Goal: Transaction & Acquisition: Purchase product/service

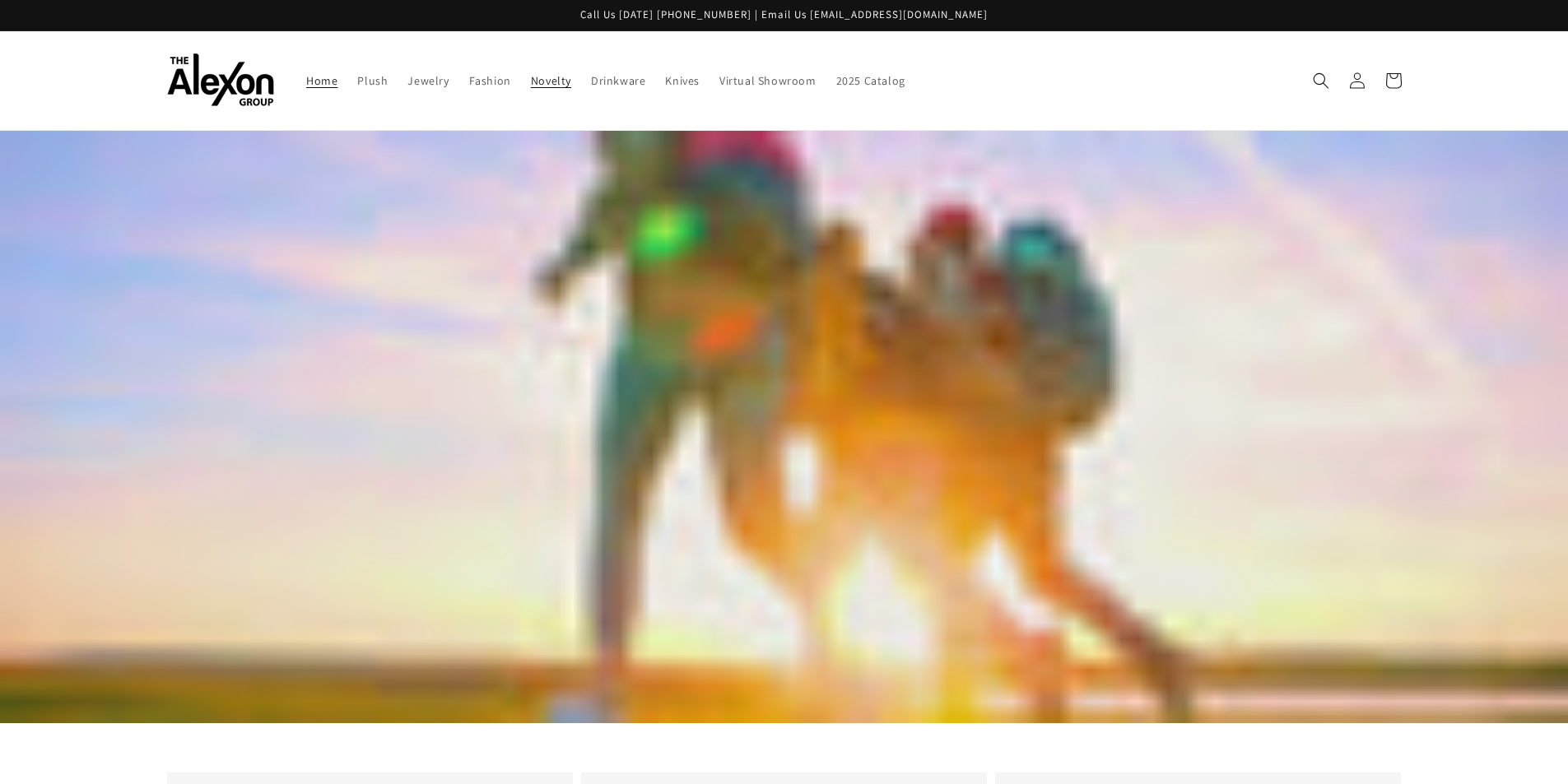
click at [559, 88] on link "Novelty" at bounding box center [551, 81] width 60 height 35
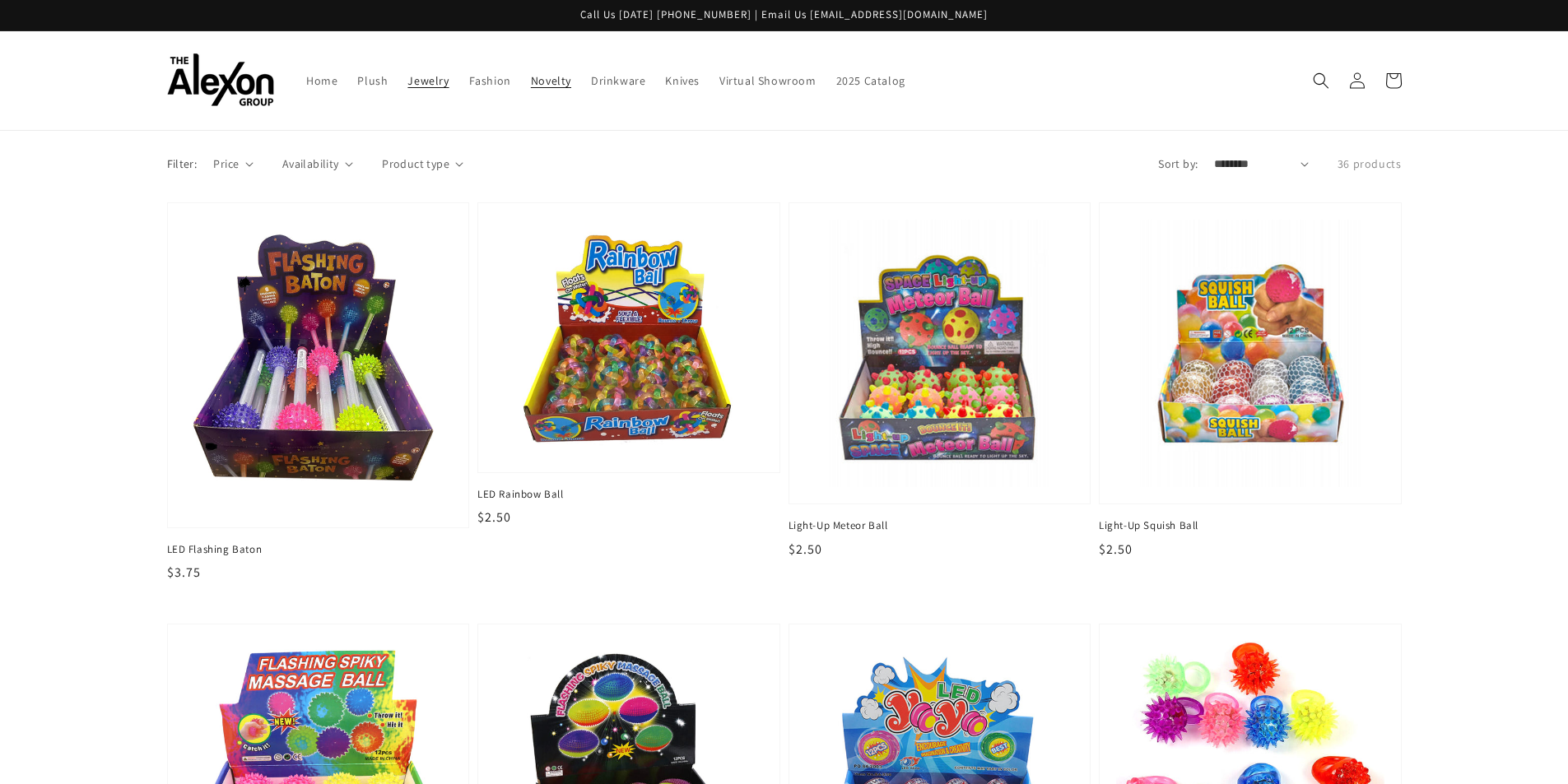
click at [418, 89] on link "Jewelry" at bounding box center [428, 81] width 61 height 35
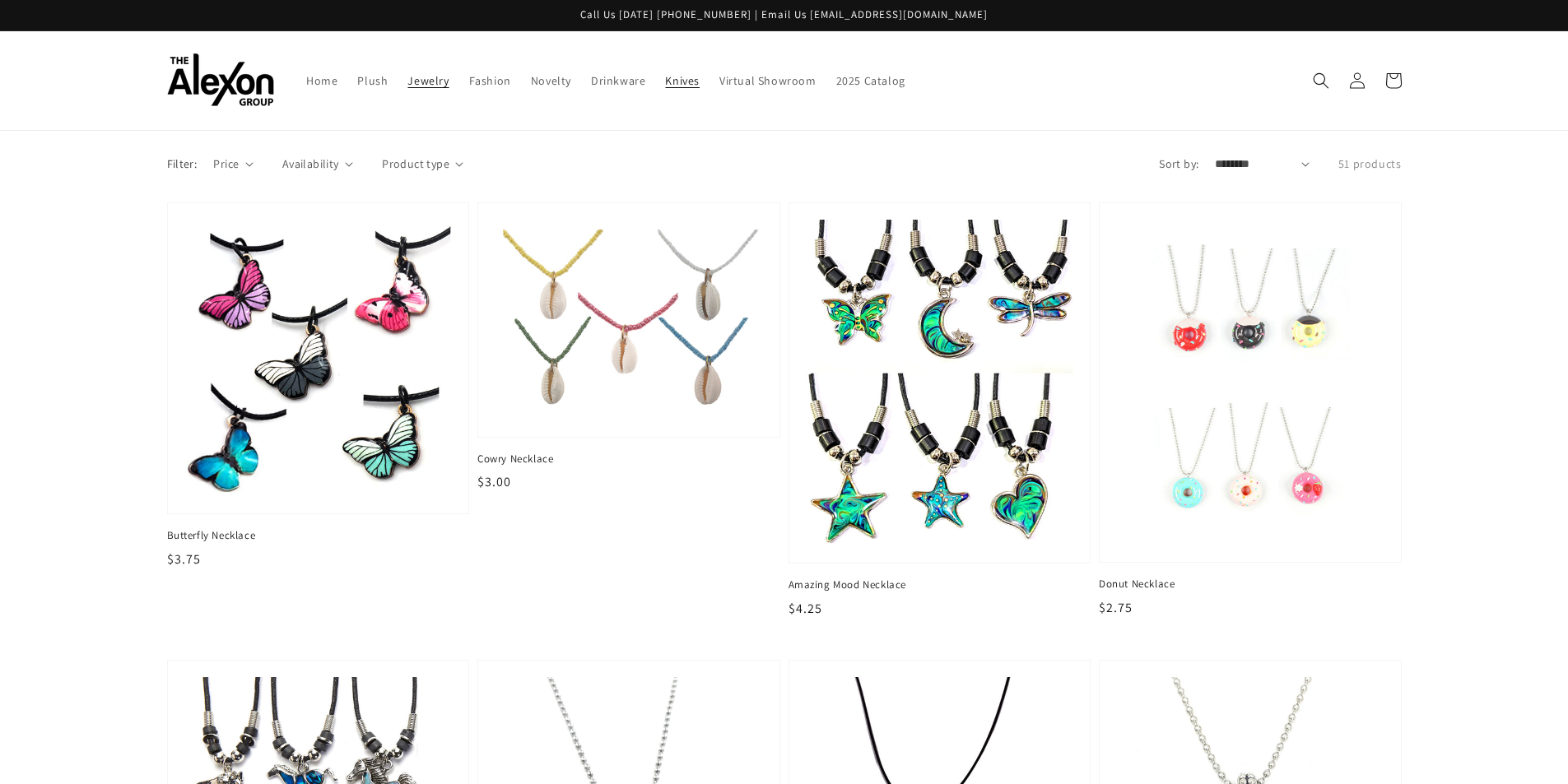
click at [690, 83] on span "Knives" at bounding box center [682, 80] width 35 height 15
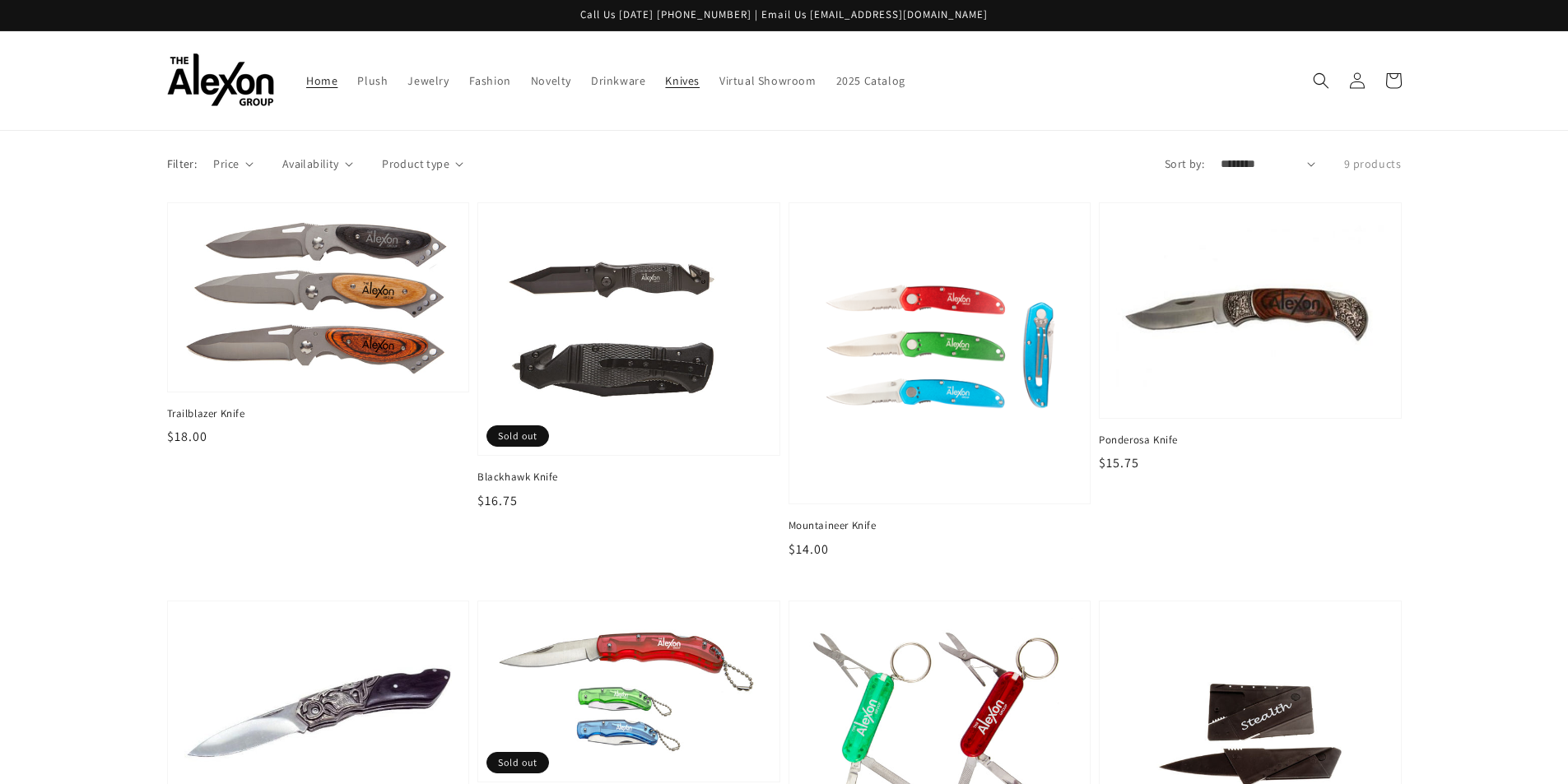
click at [329, 85] on span "Home" at bounding box center [322, 80] width 31 height 15
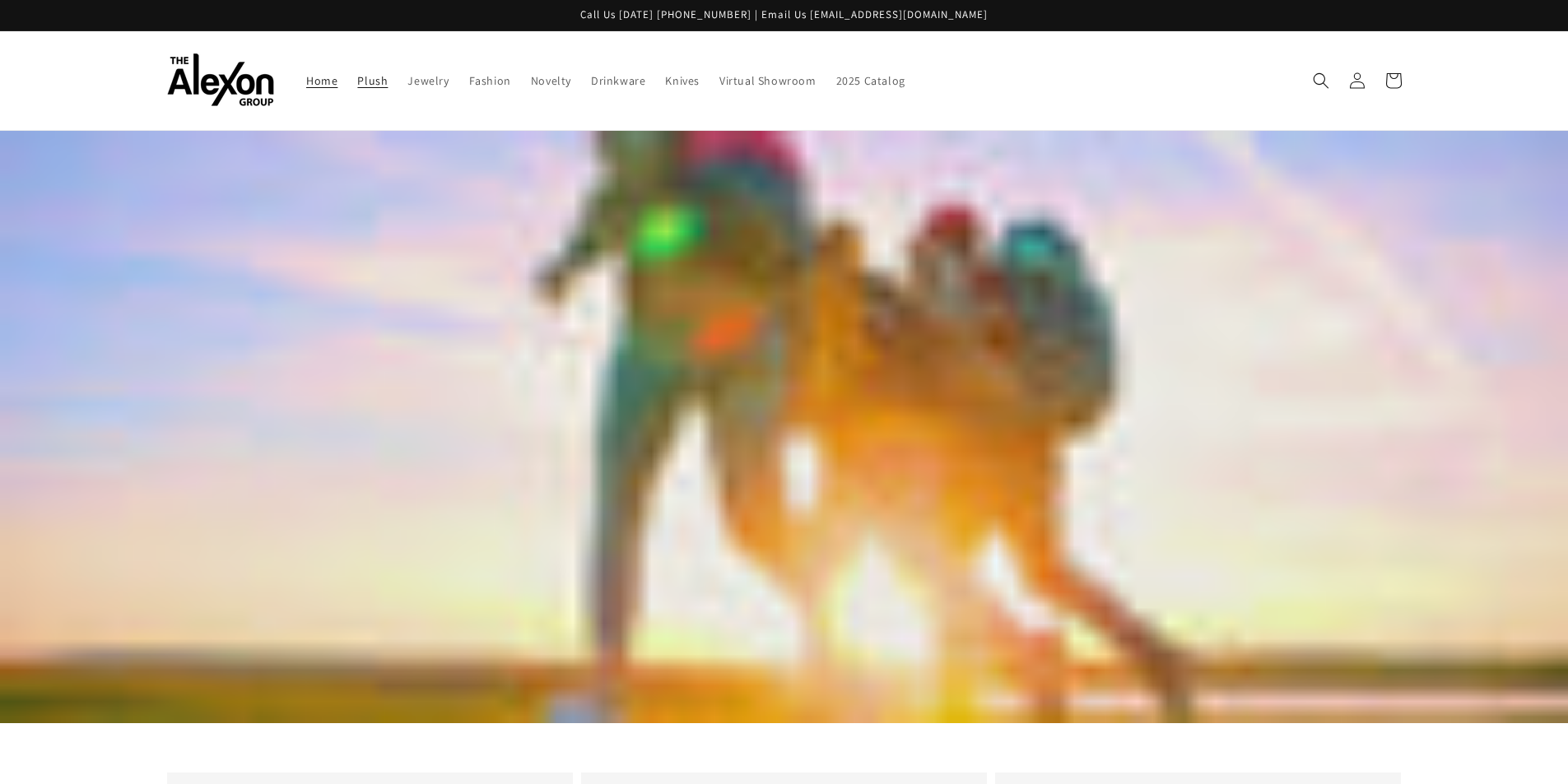
click at [364, 84] on span "Plush" at bounding box center [372, 80] width 30 height 15
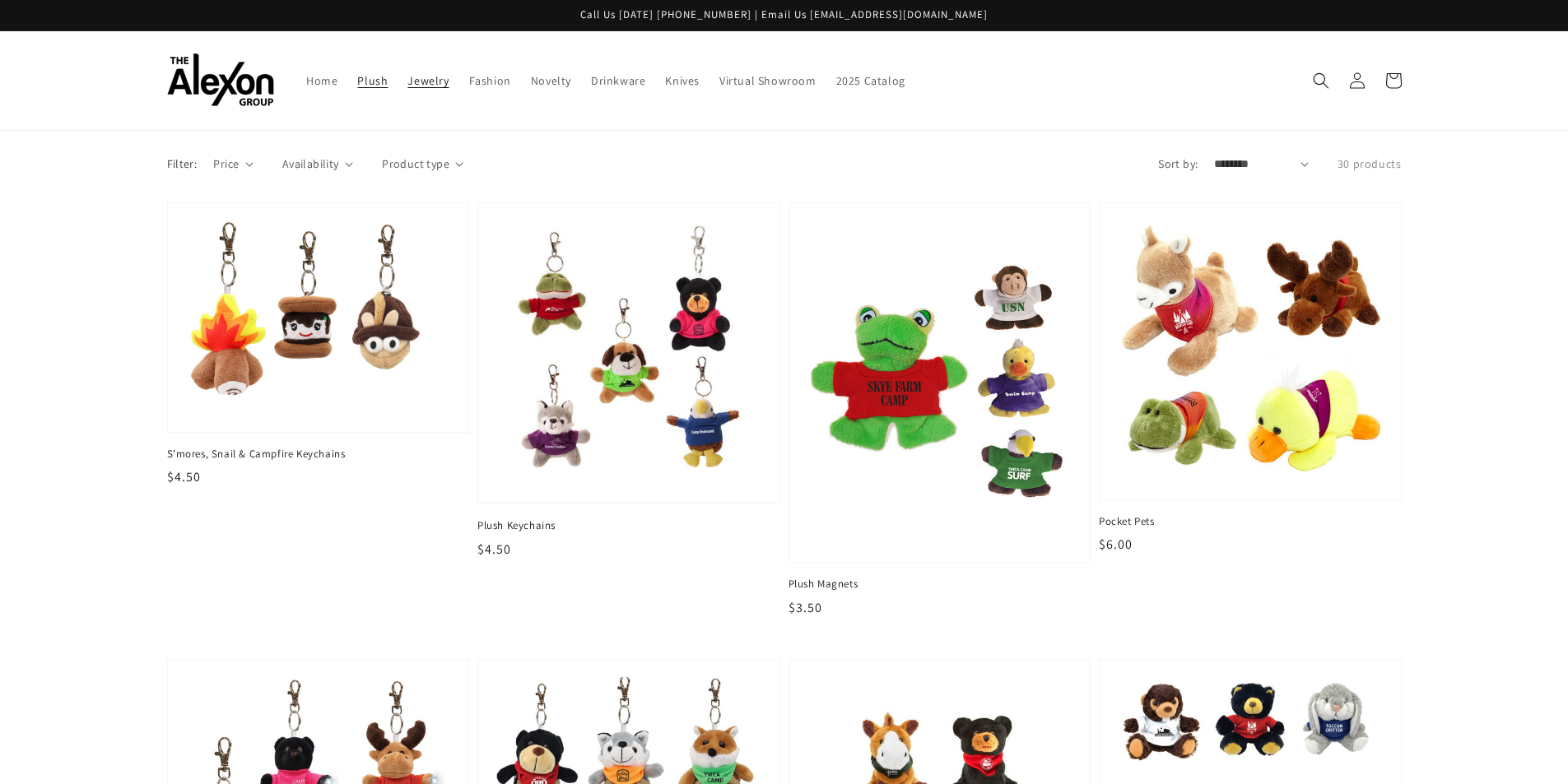
click at [433, 93] on link "Jewelry" at bounding box center [428, 81] width 61 height 35
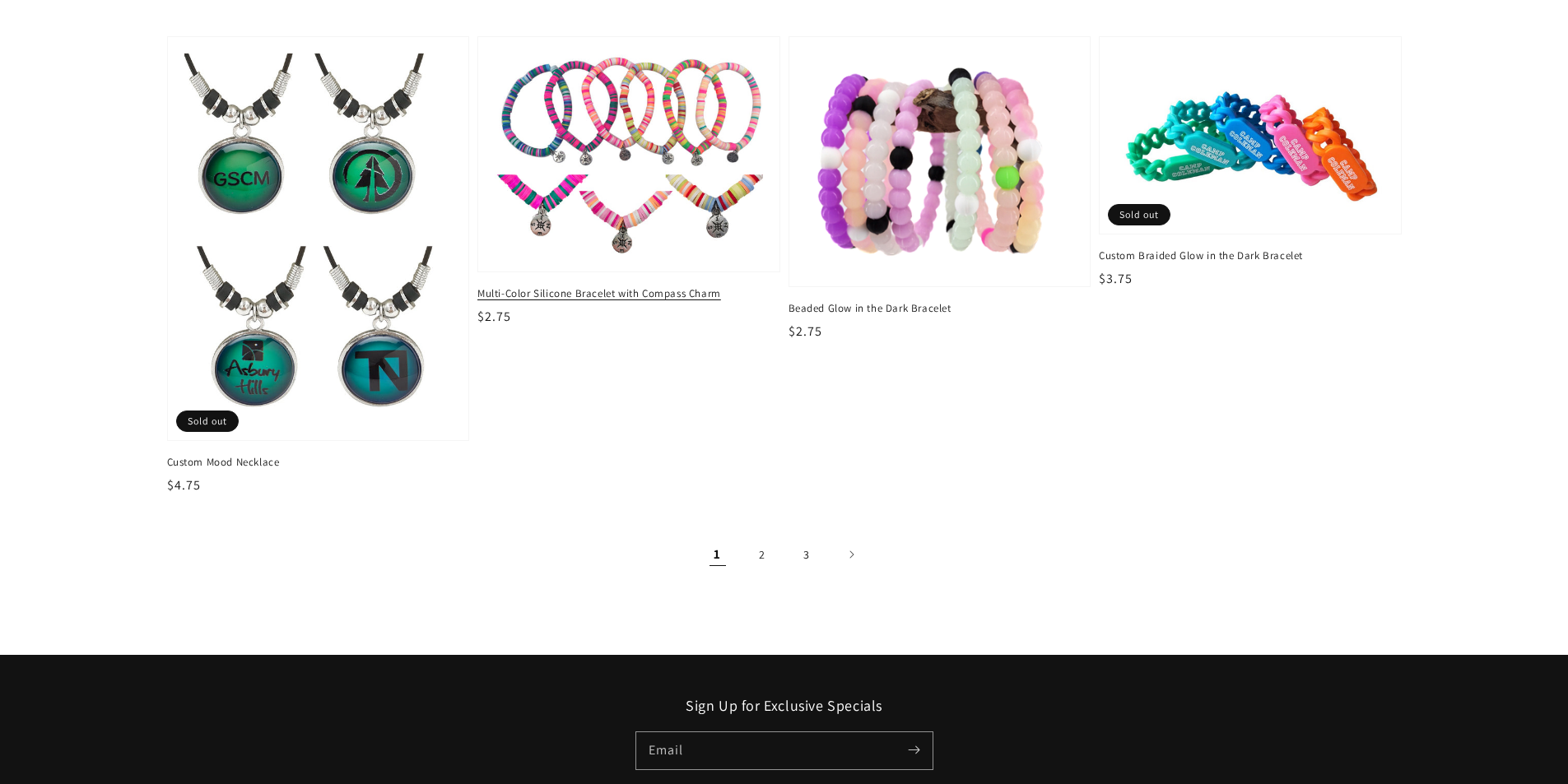
scroll to position [2793, 0]
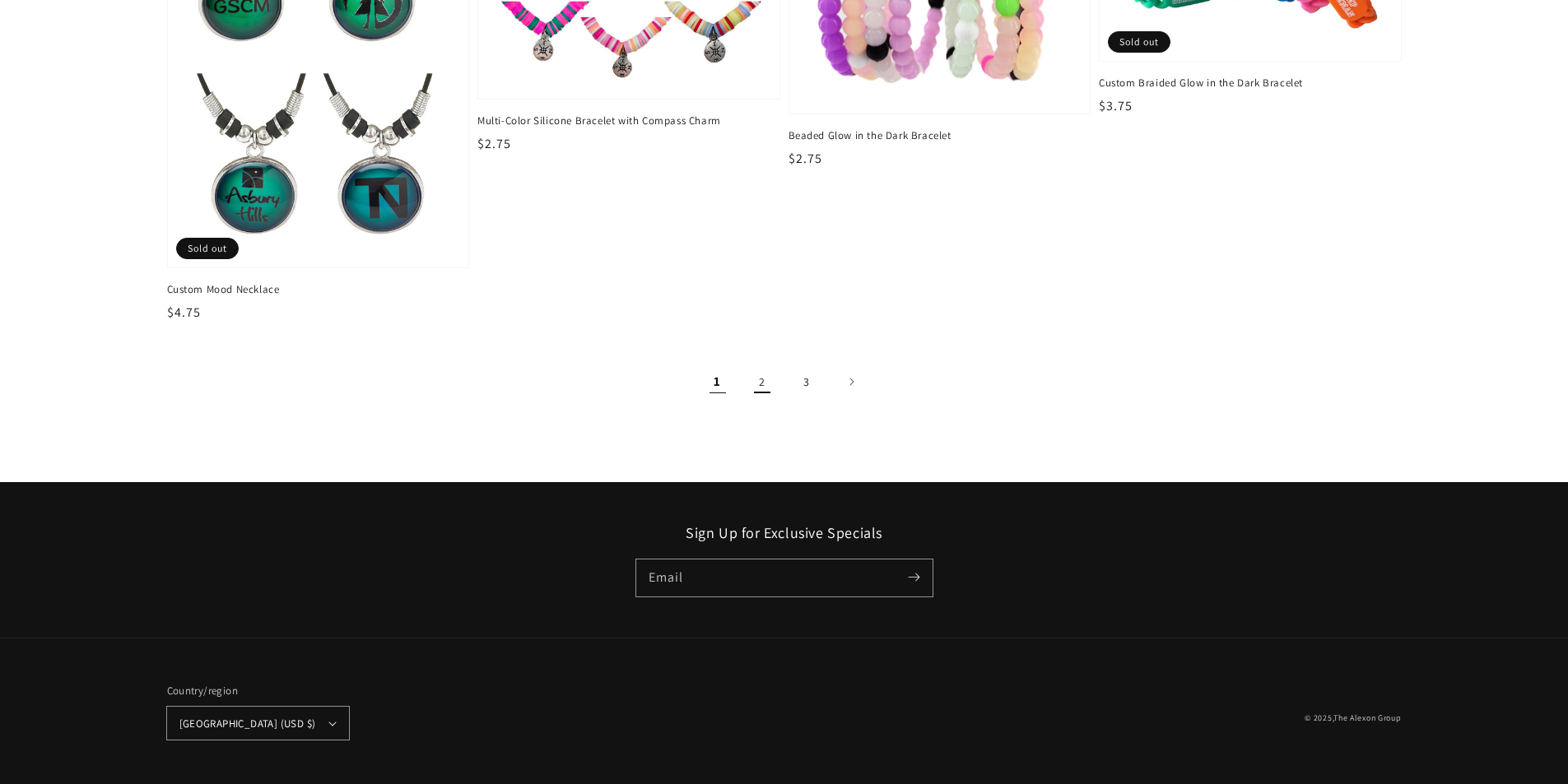
click at [765, 383] on link "2" at bounding box center [762, 381] width 36 height 36
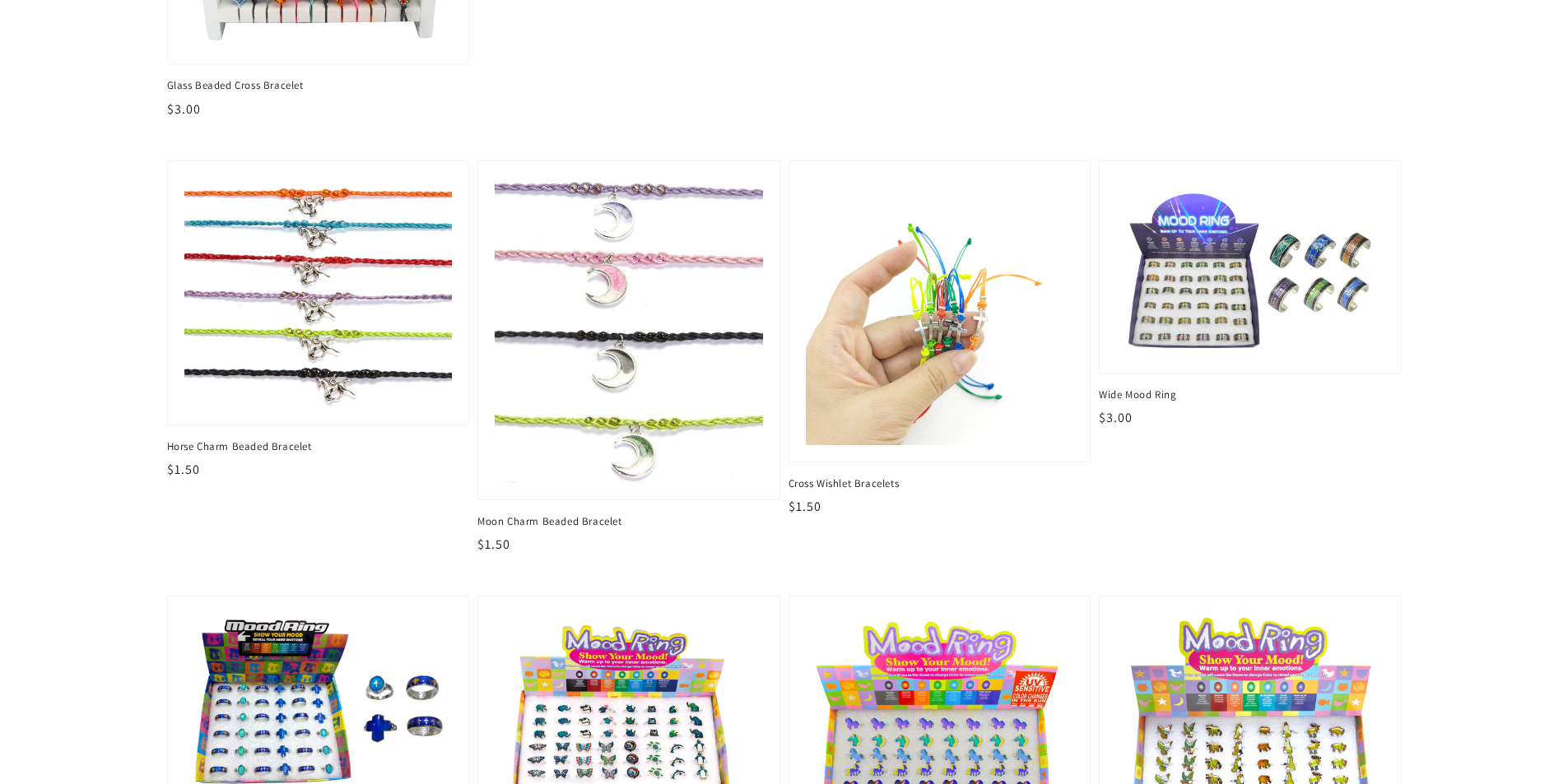
scroll to position [3046, 0]
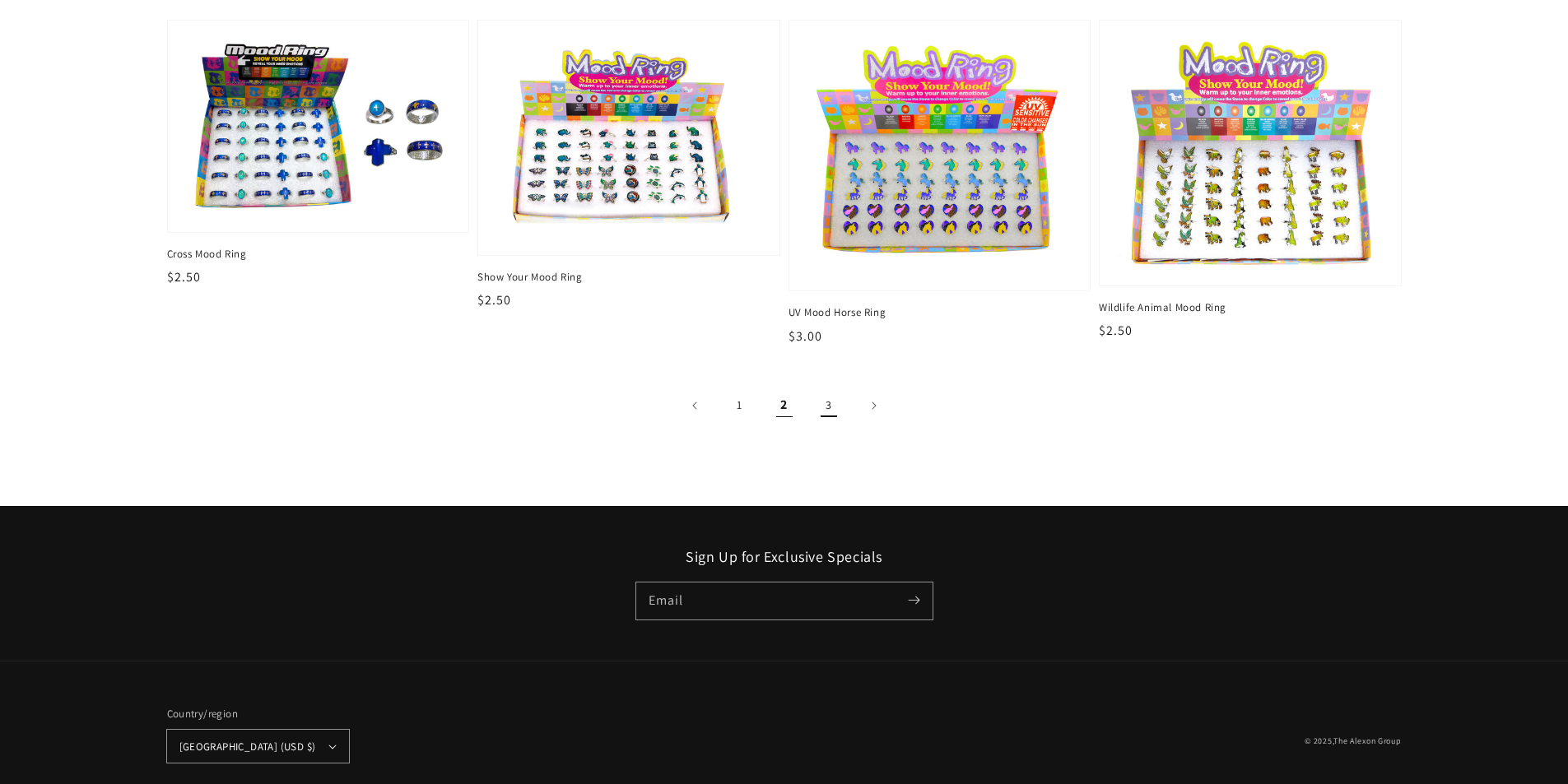
click at [838, 415] on link "3" at bounding box center [829, 406] width 36 height 36
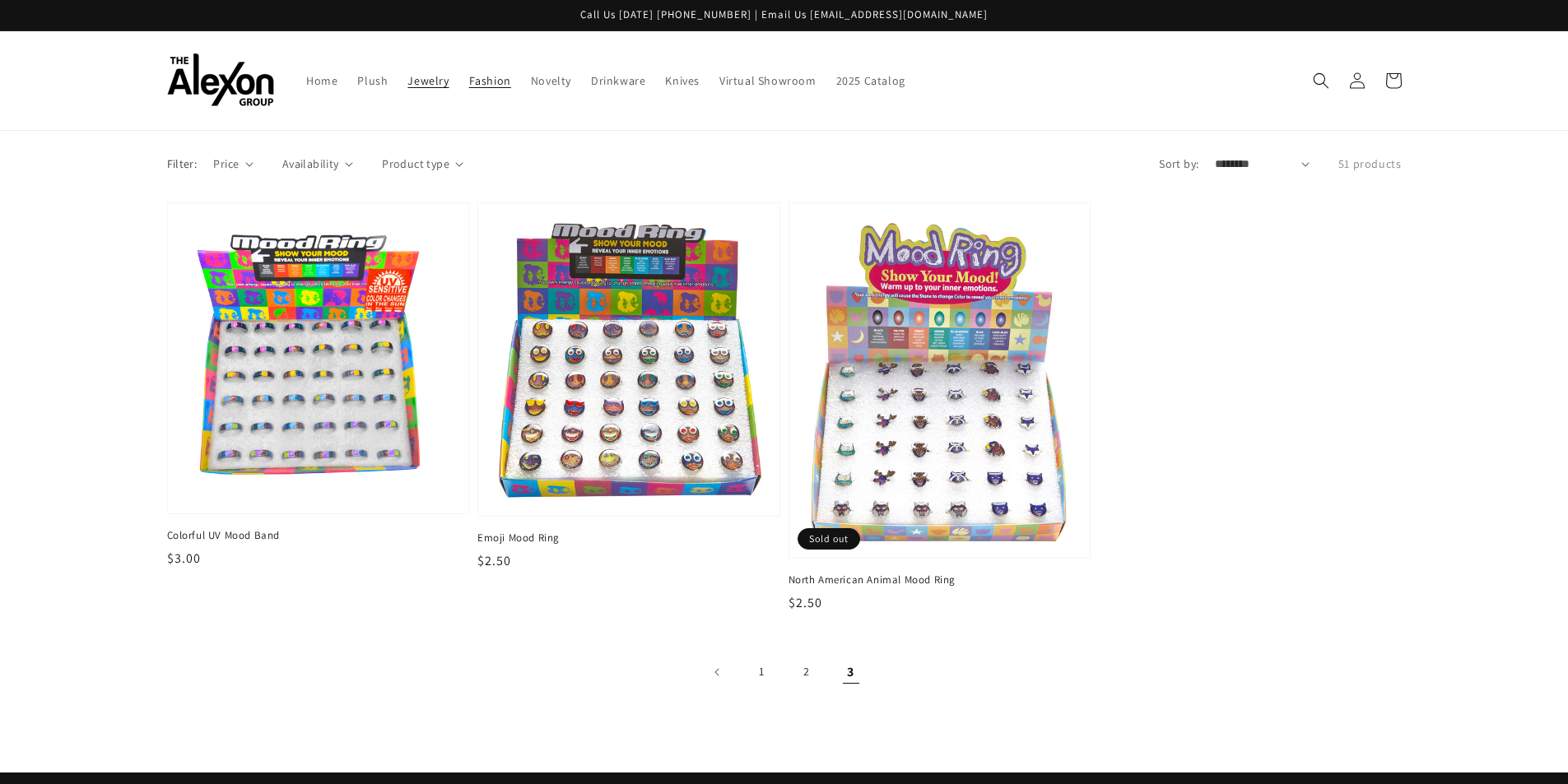
click at [492, 88] on link "Fashion" at bounding box center [490, 81] width 62 height 35
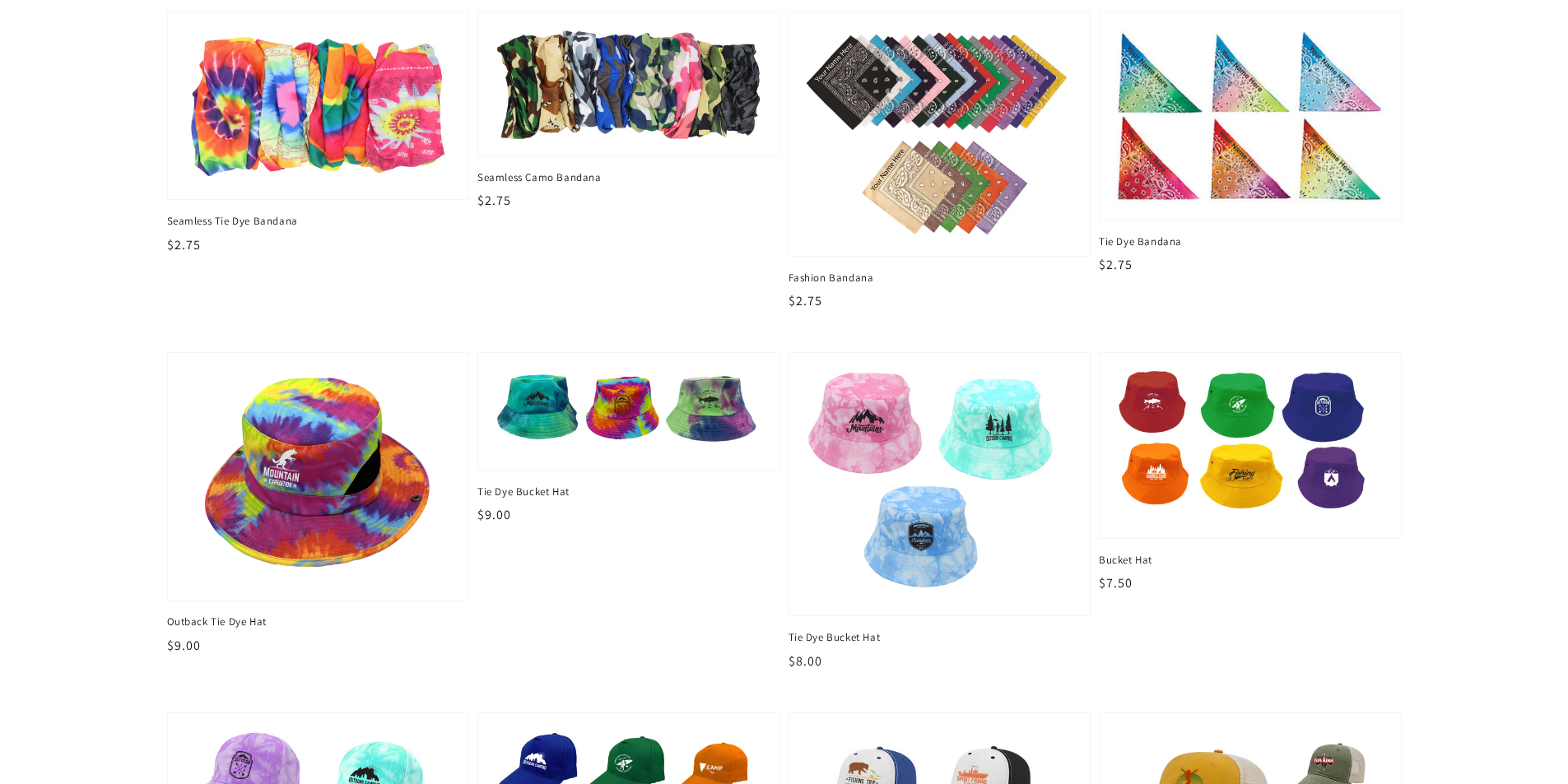
scroll to position [1976, 0]
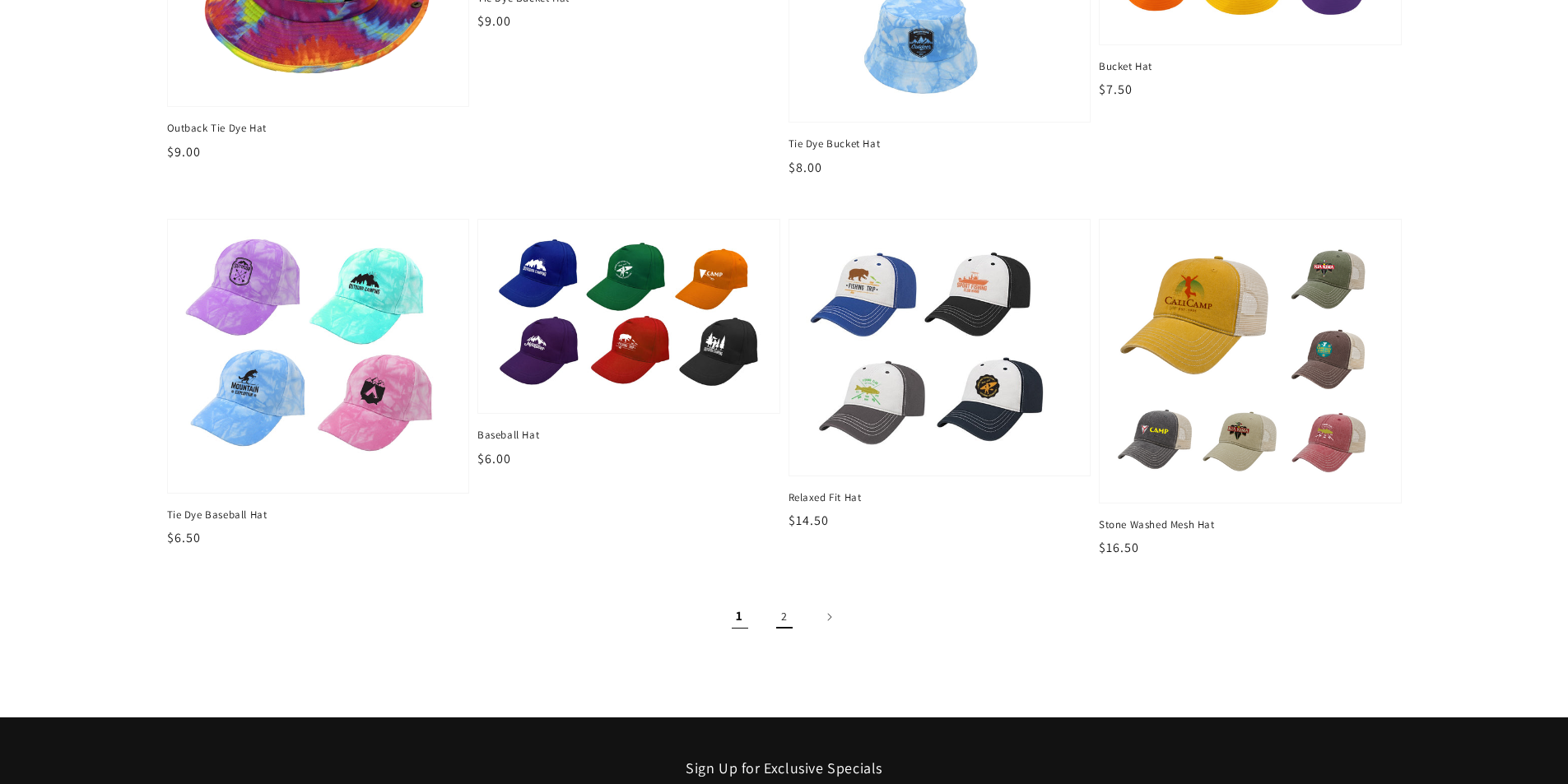
click at [777, 628] on link "2" at bounding box center [784, 617] width 36 height 36
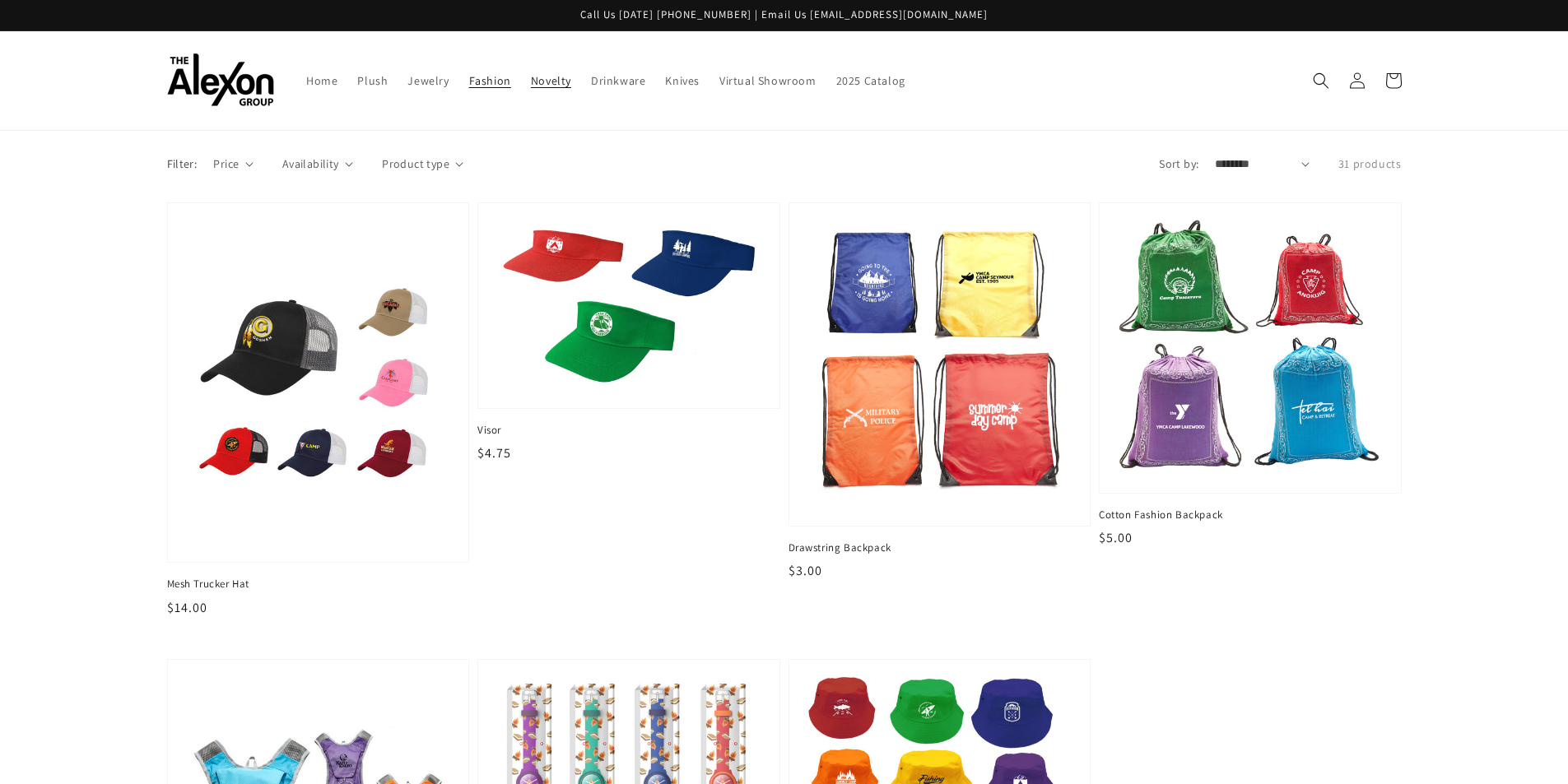
click at [539, 87] on span "Novelty" at bounding box center [551, 80] width 41 height 15
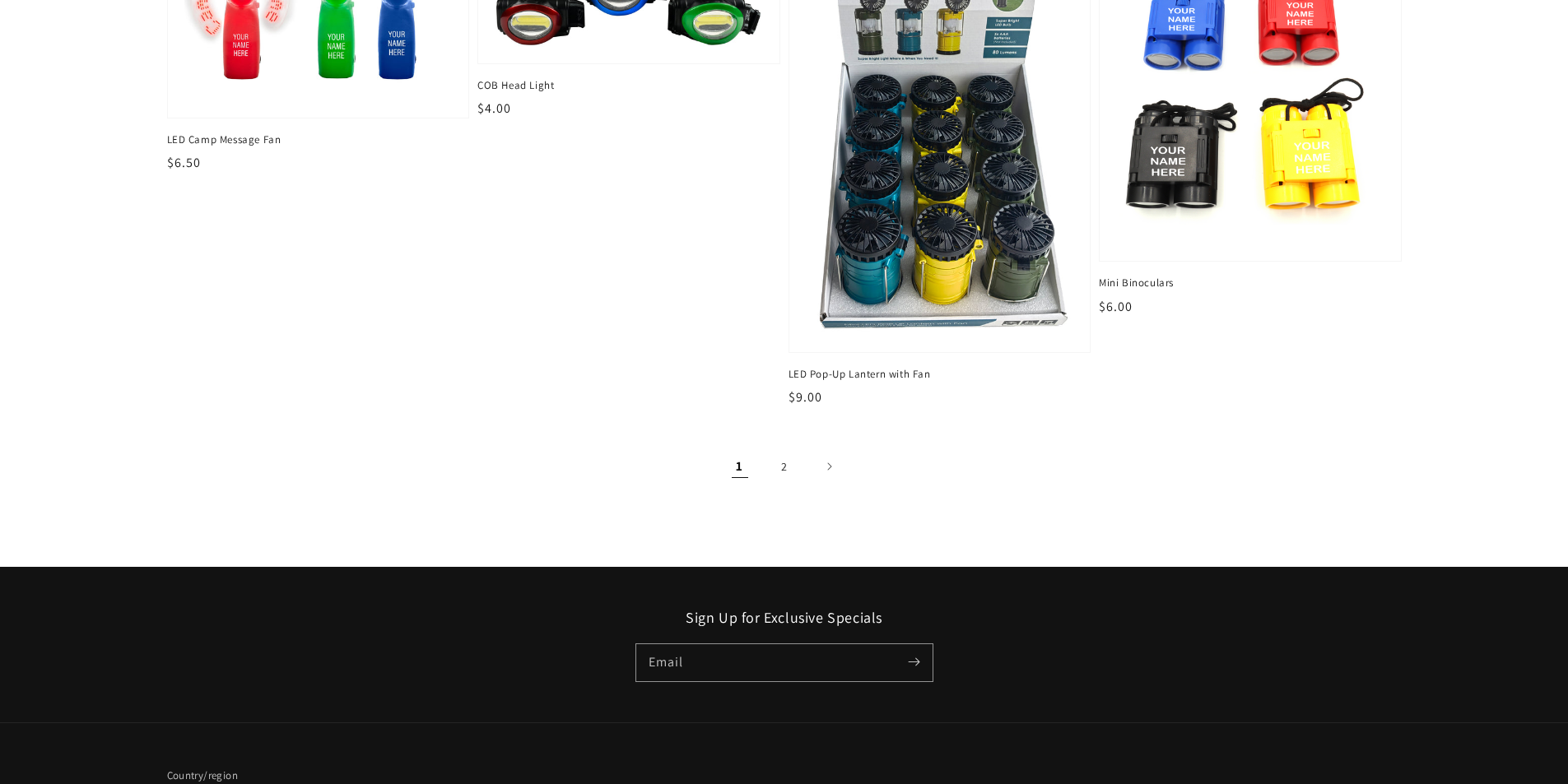
scroll to position [2546, 0]
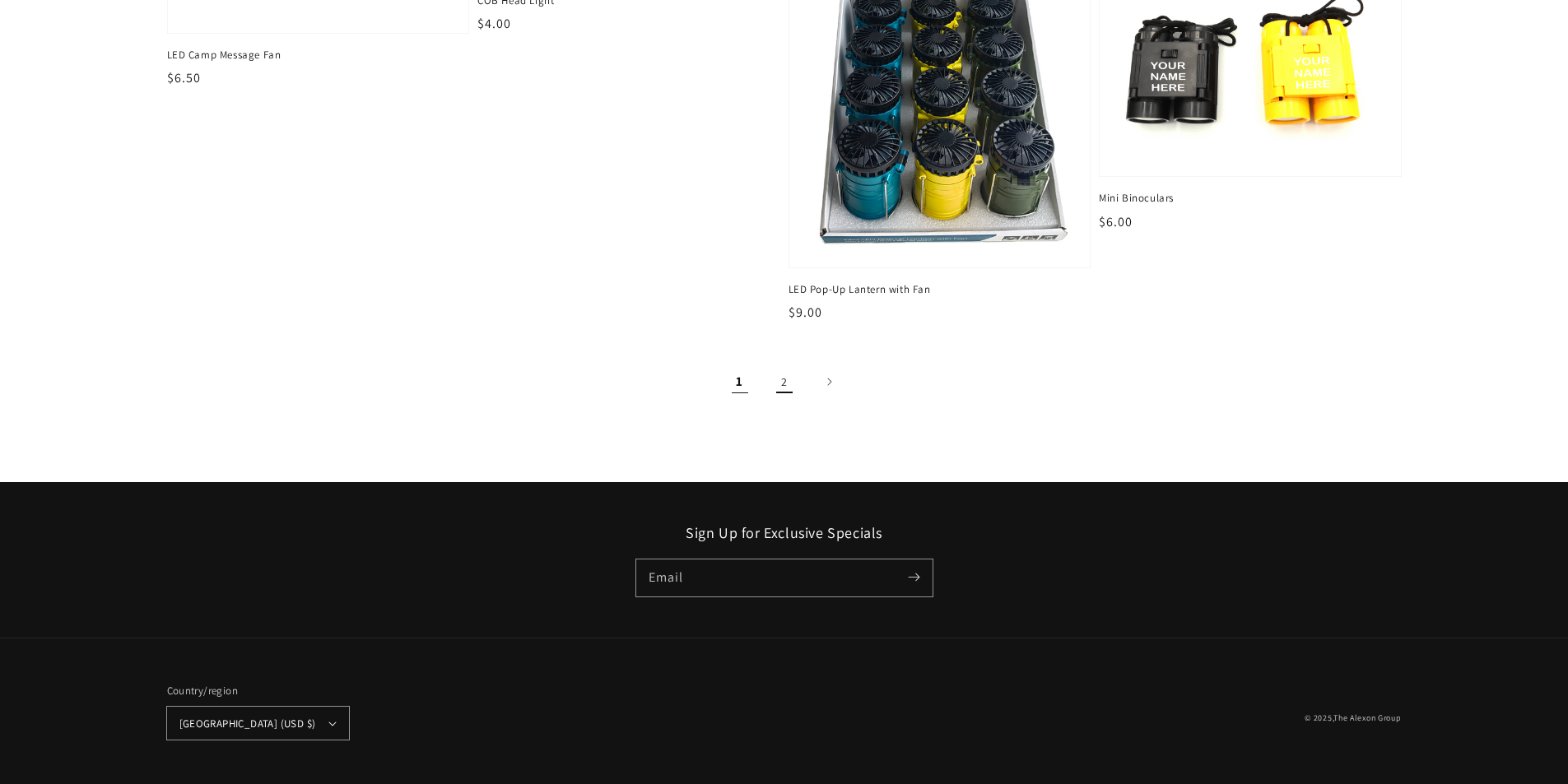
click at [782, 388] on link "2" at bounding box center [784, 381] width 36 height 36
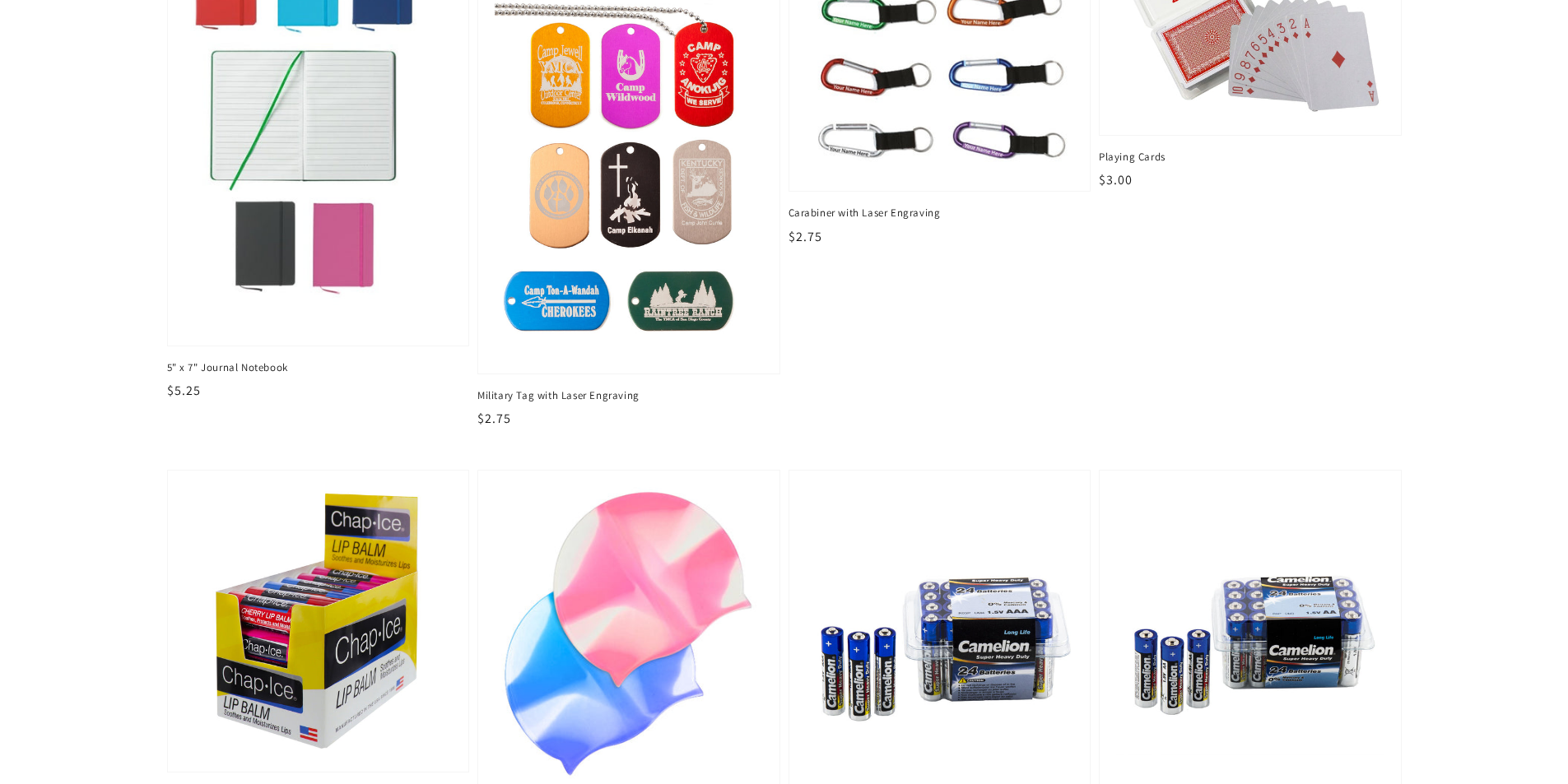
scroll to position [823, 0]
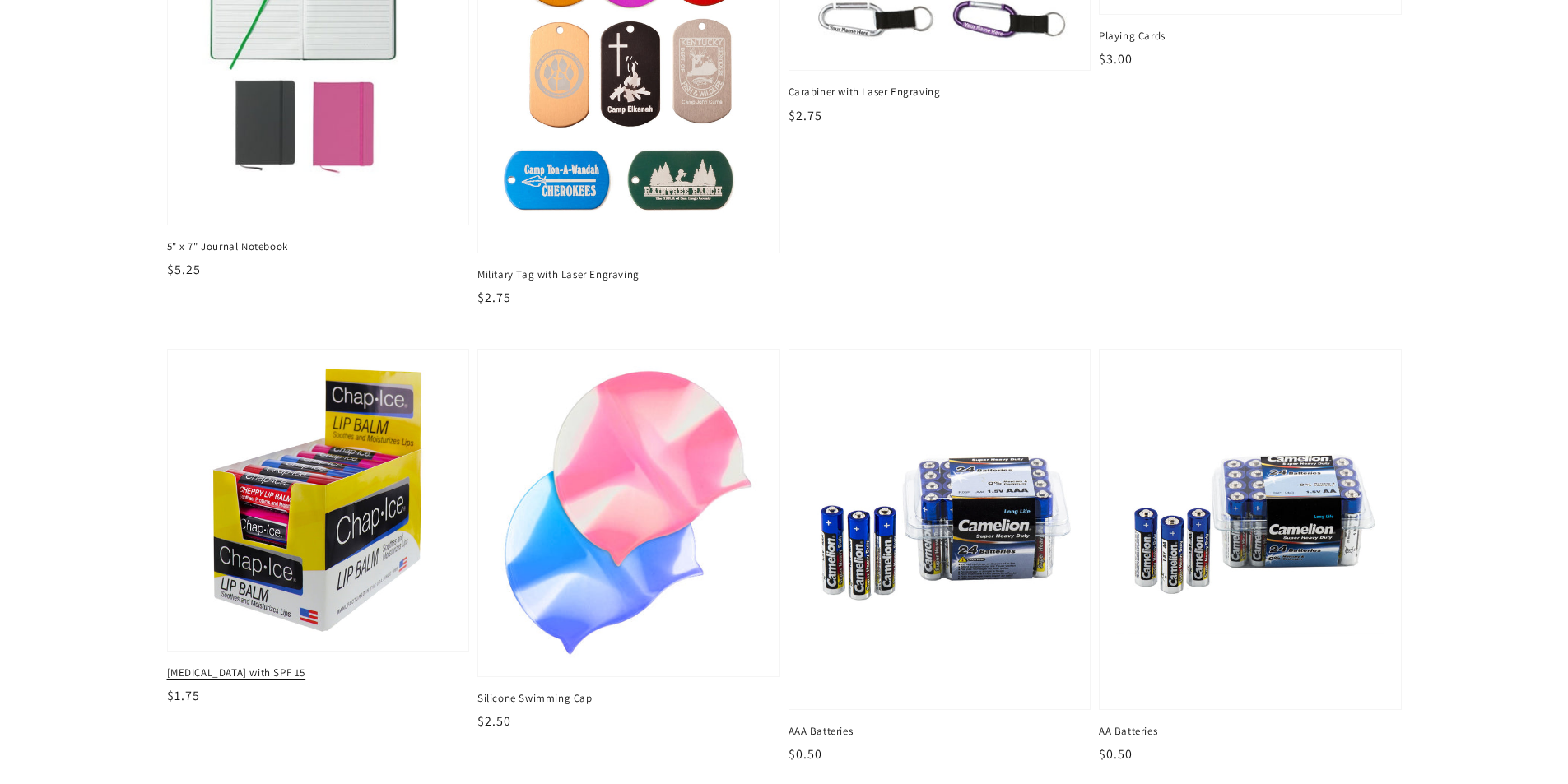
click at [244, 507] on img at bounding box center [318, 500] width 276 height 276
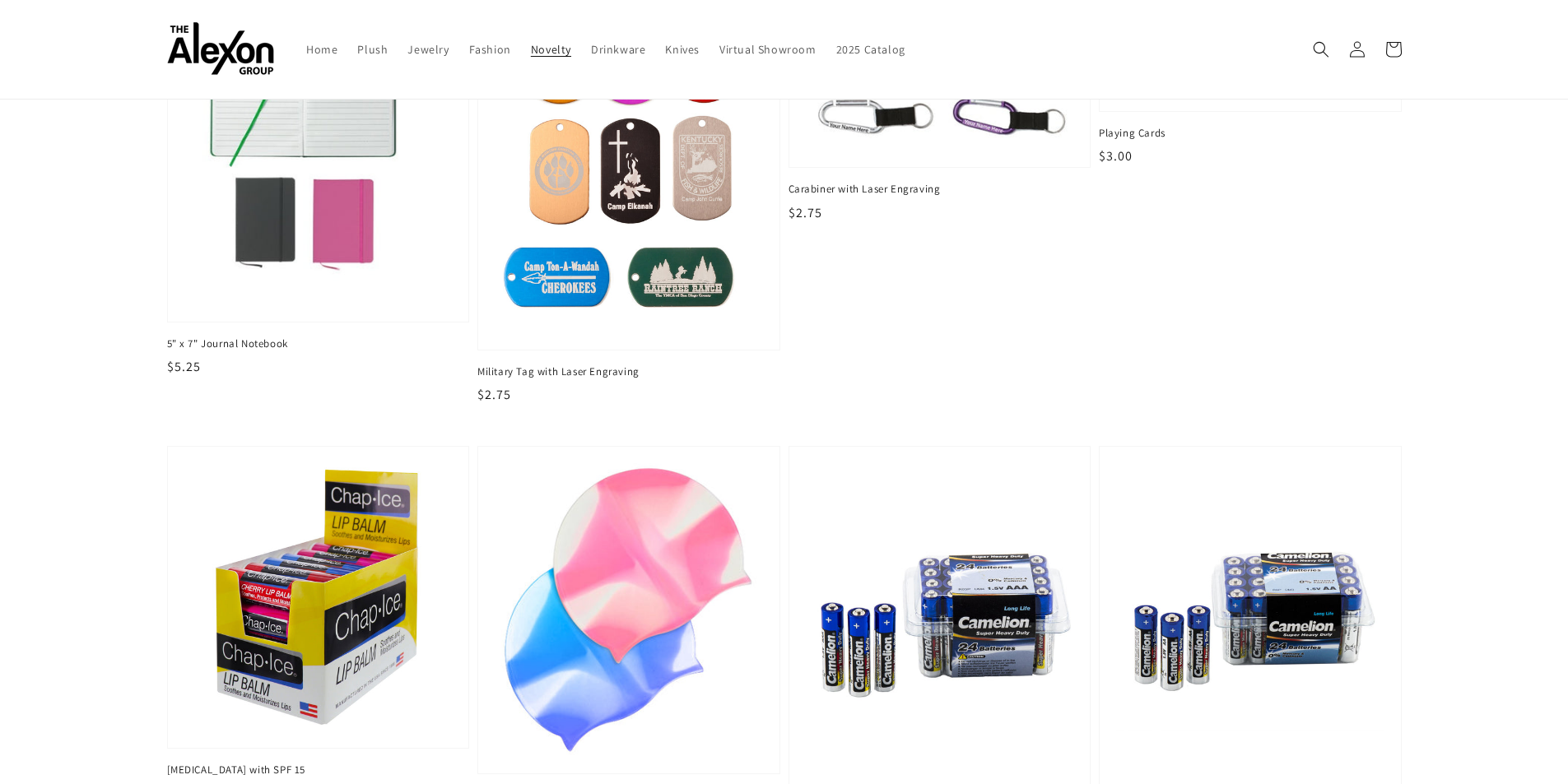
scroll to position [576, 0]
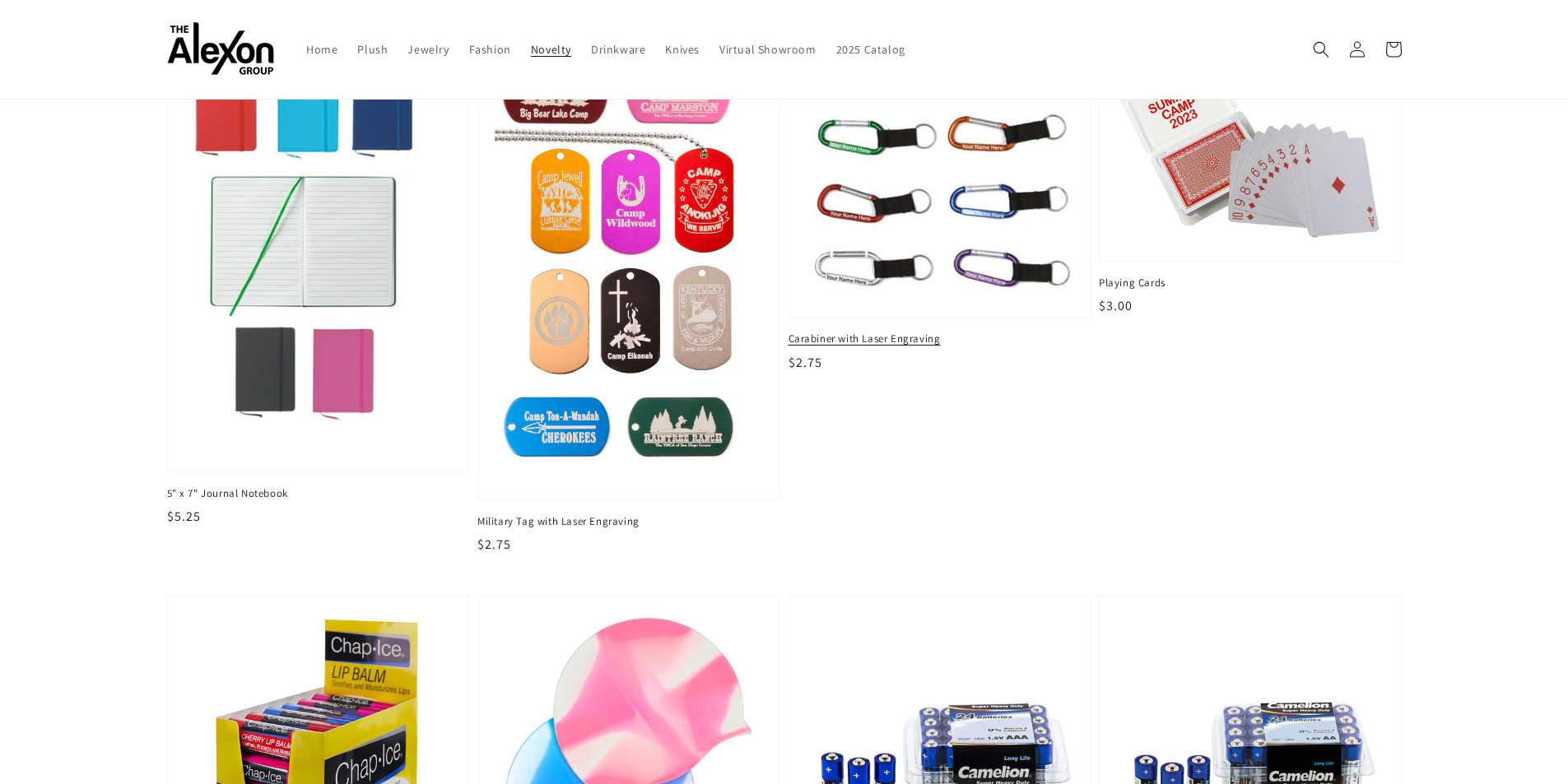
click at [898, 340] on span "Carabiner with Laser Engraving" at bounding box center [940, 339] width 303 height 15
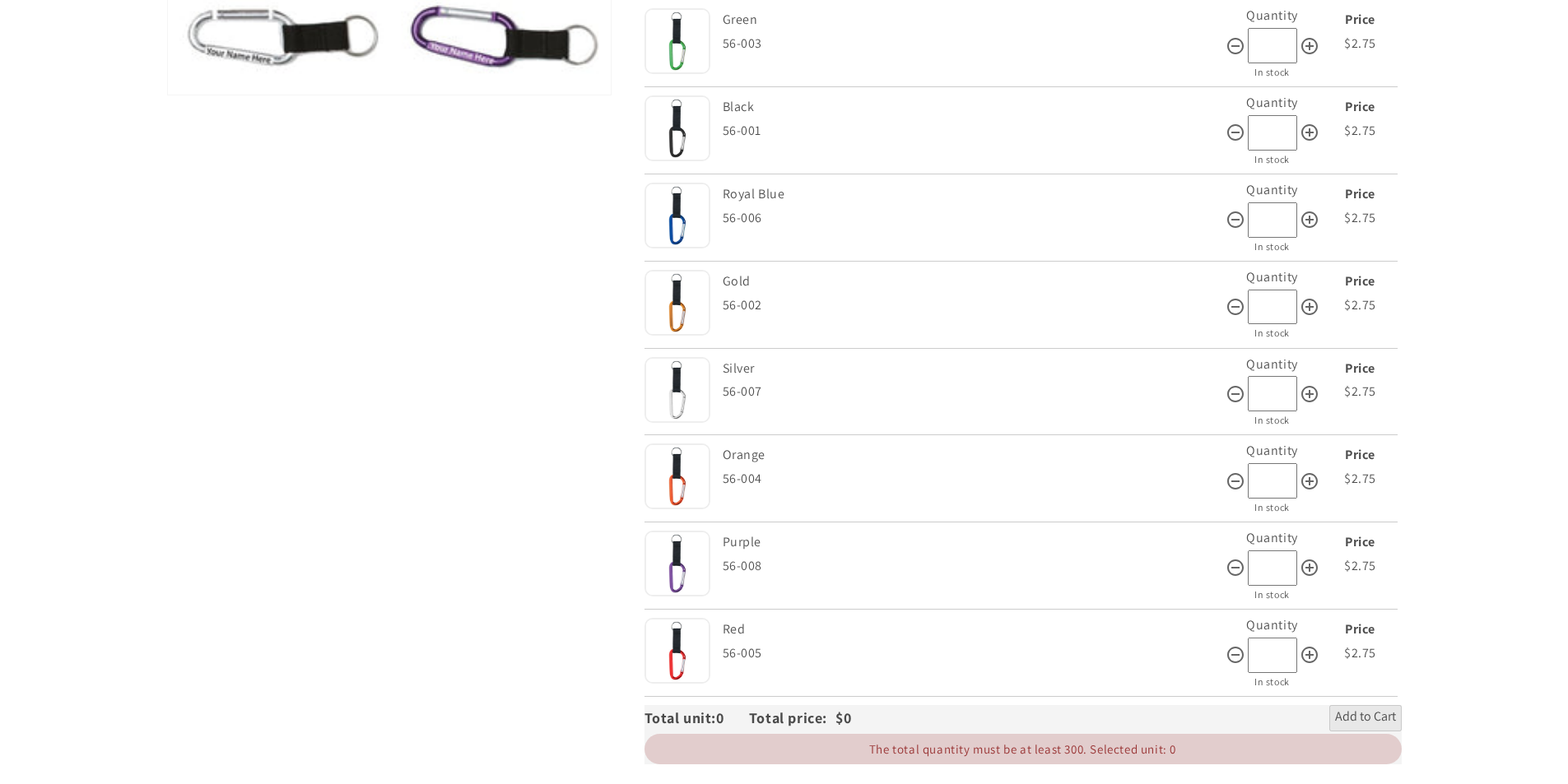
scroll to position [576, 0]
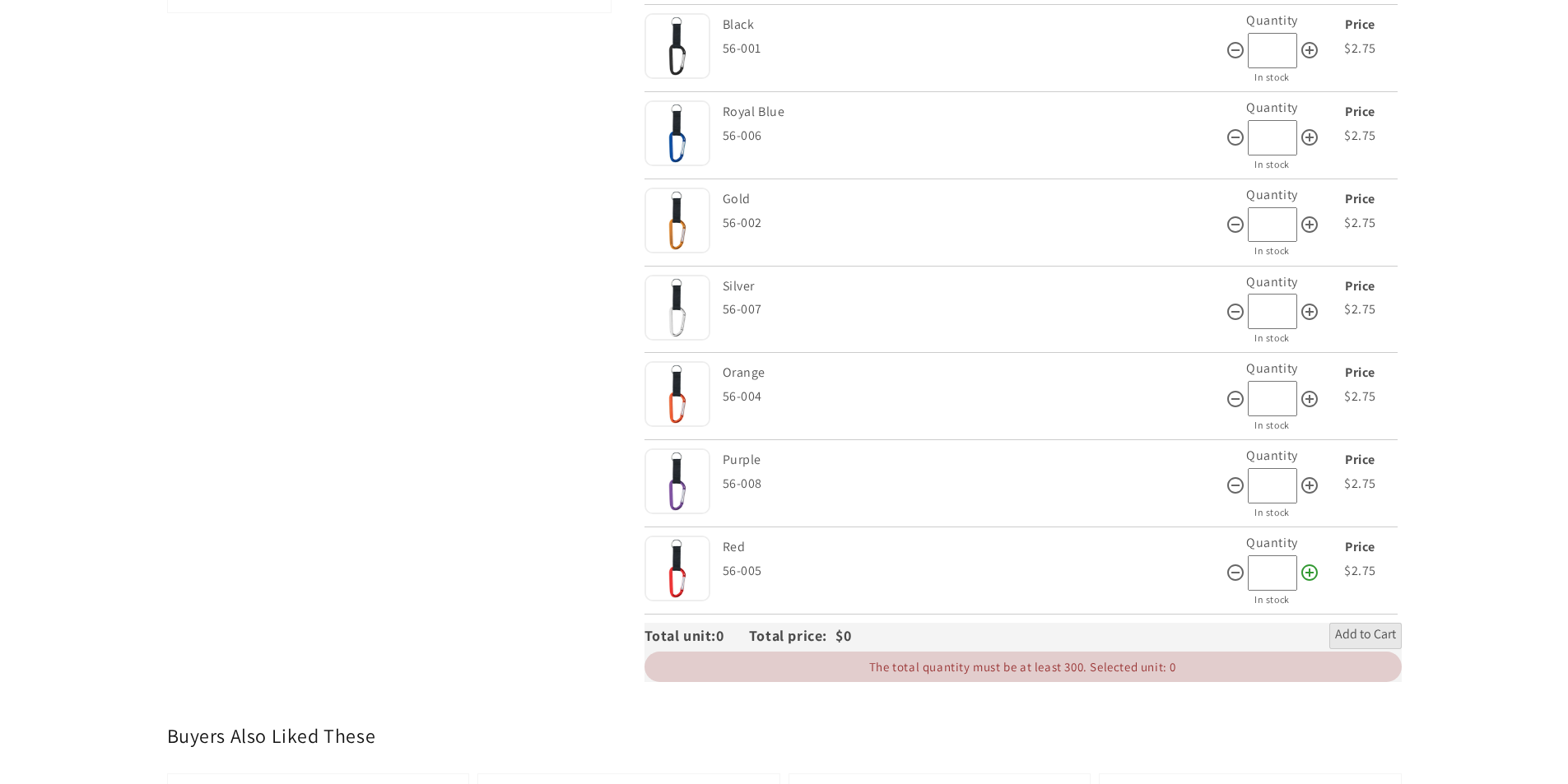
click at [1316, 572] on icon at bounding box center [1309, 572] width 19 height 19
type input "**"
click at [1307, 487] on icon at bounding box center [1309, 485] width 19 height 19
type input "**"
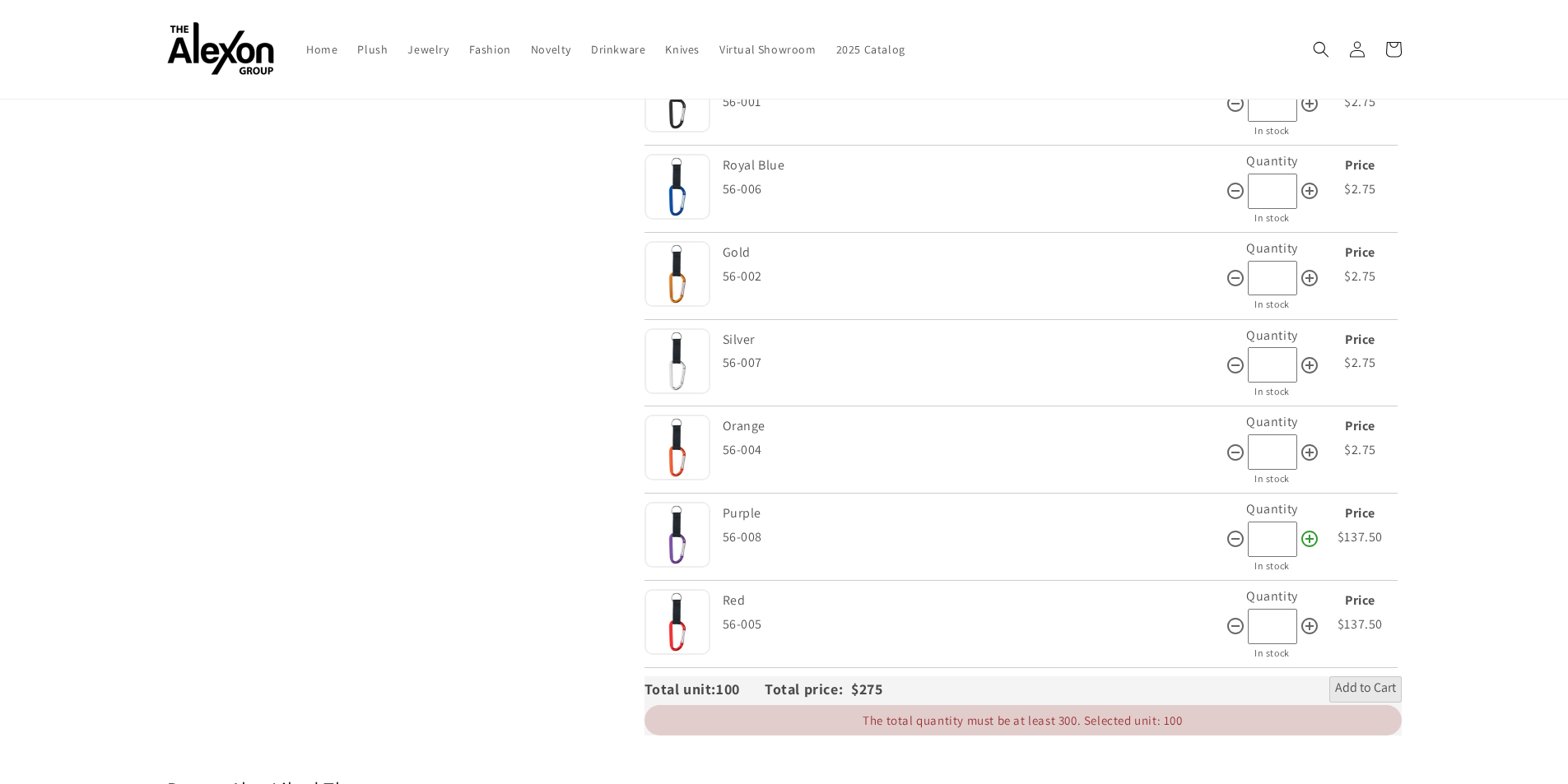
scroll to position [494, 0]
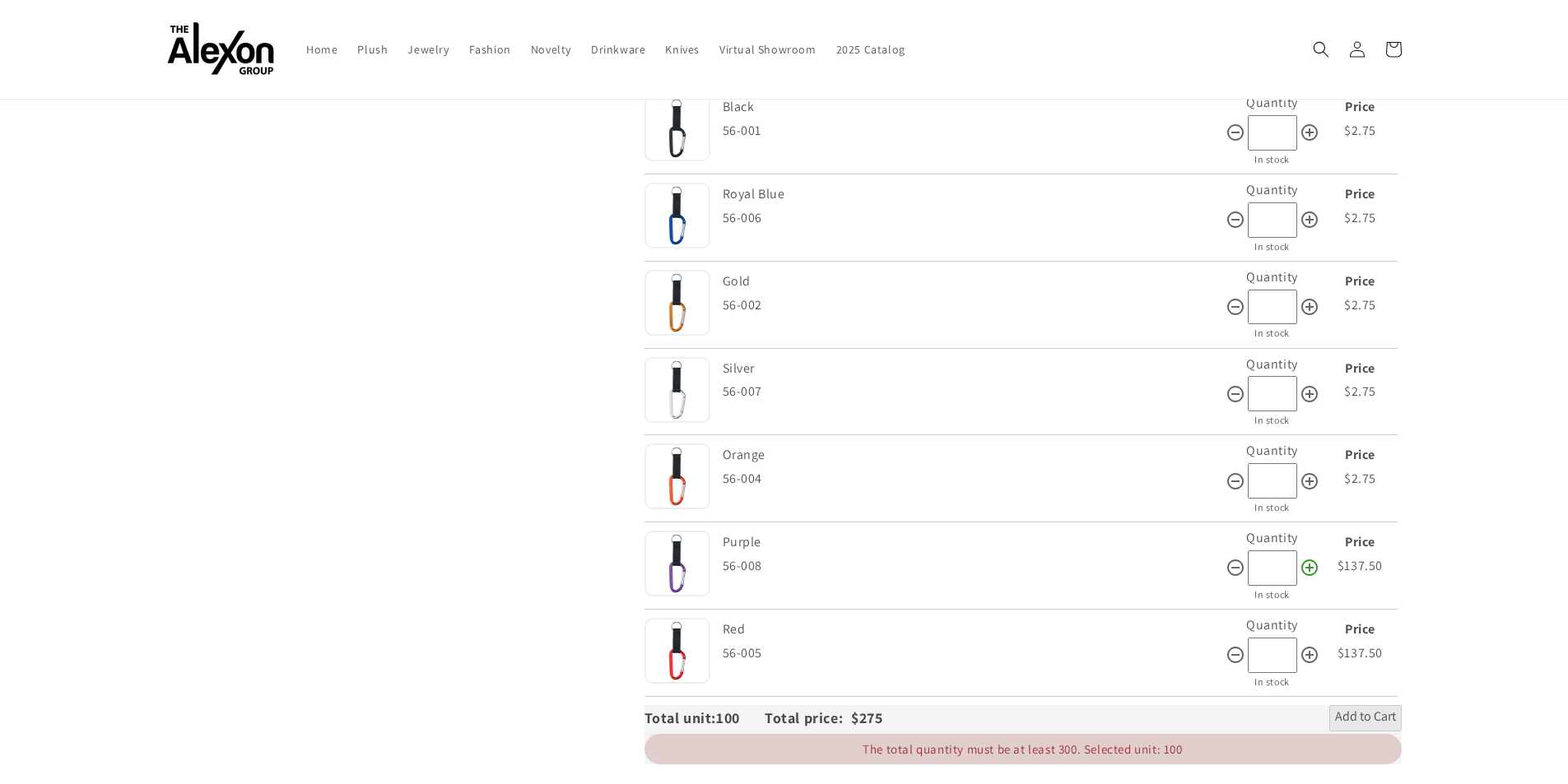
click at [1307, 487] on icon at bounding box center [1309, 481] width 19 height 19
type input "**"
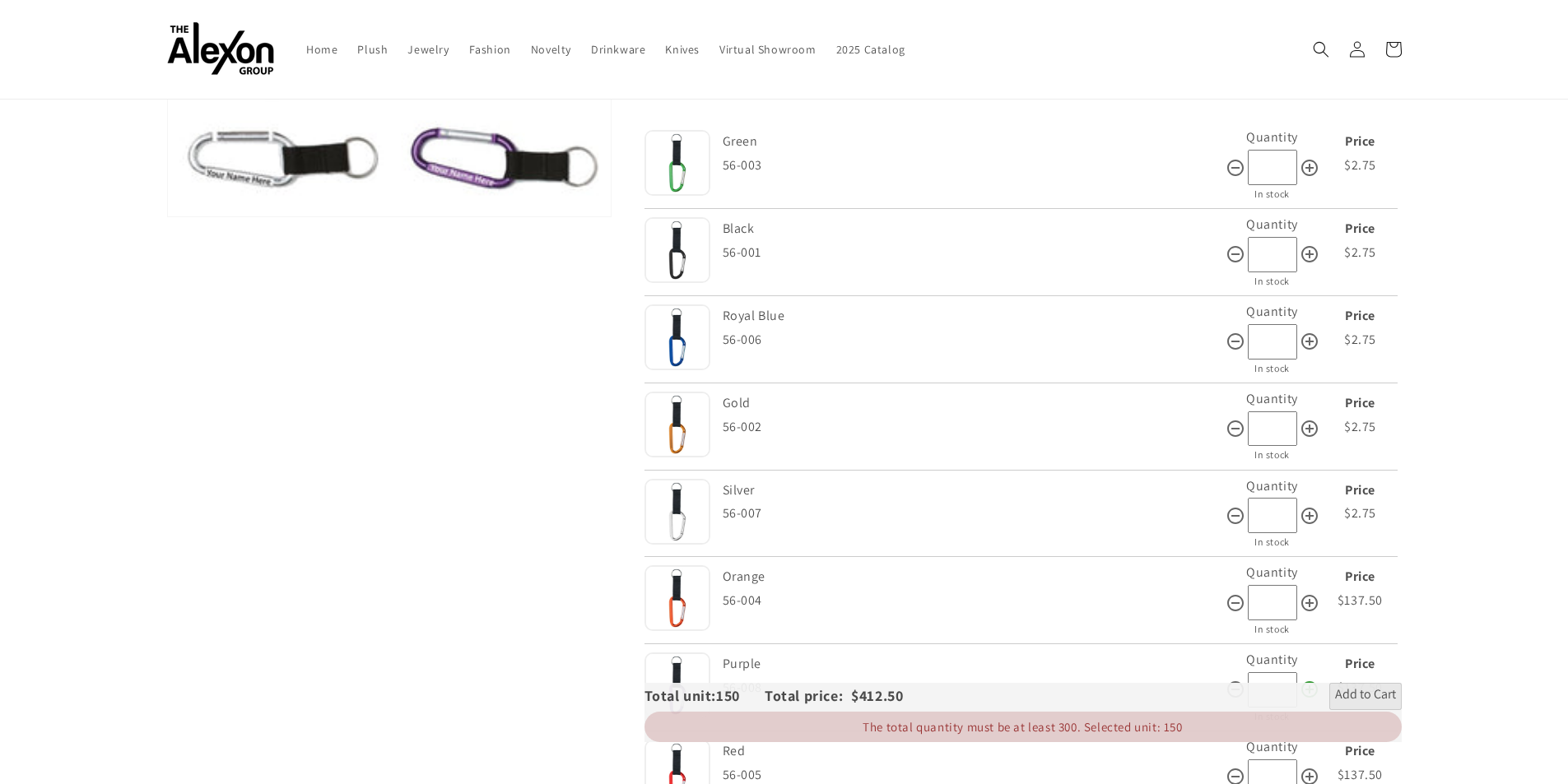
scroll to position [329, 0]
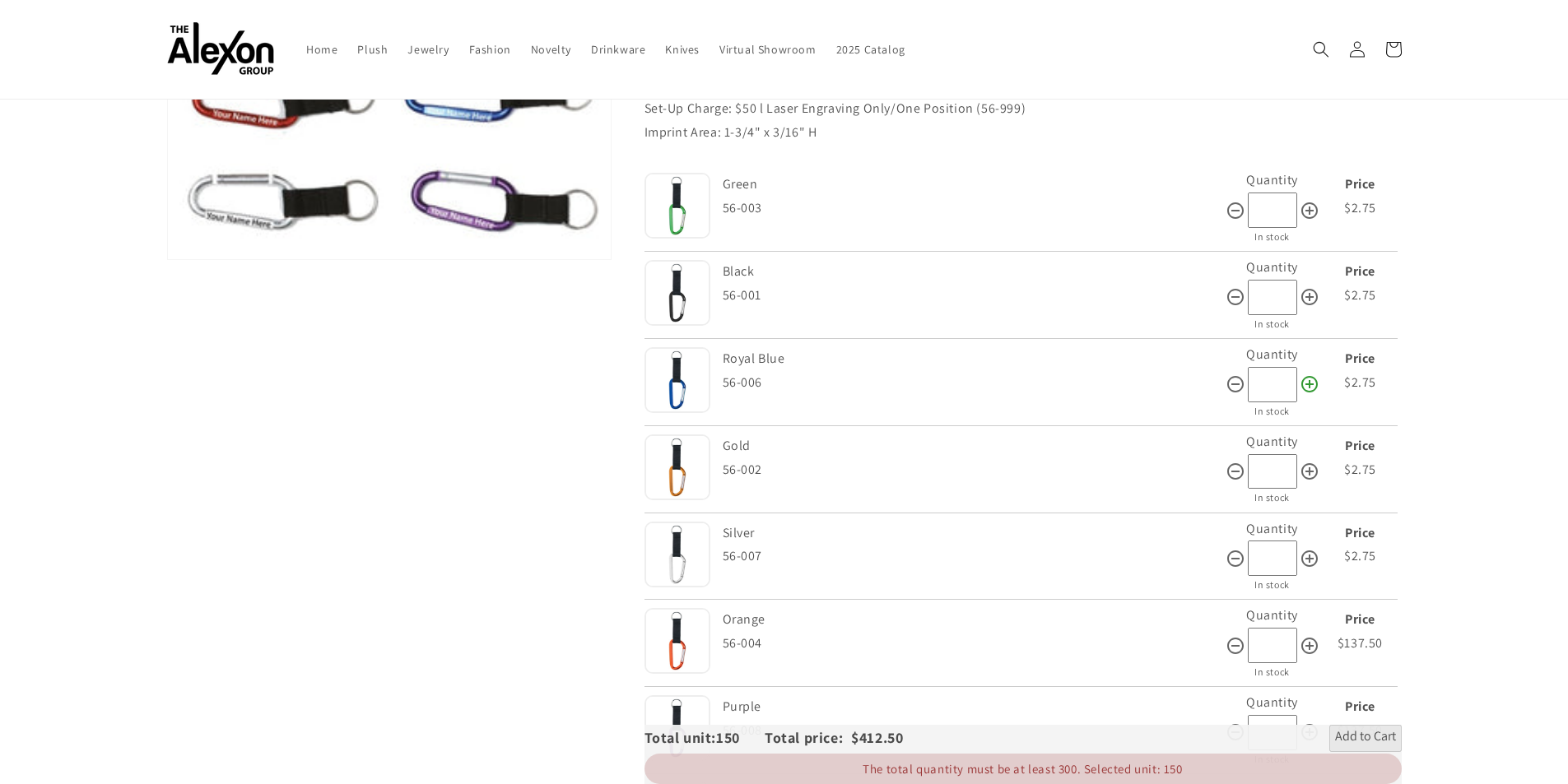
click at [1307, 385] on icon at bounding box center [1309, 384] width 16 height 16
type input "**"
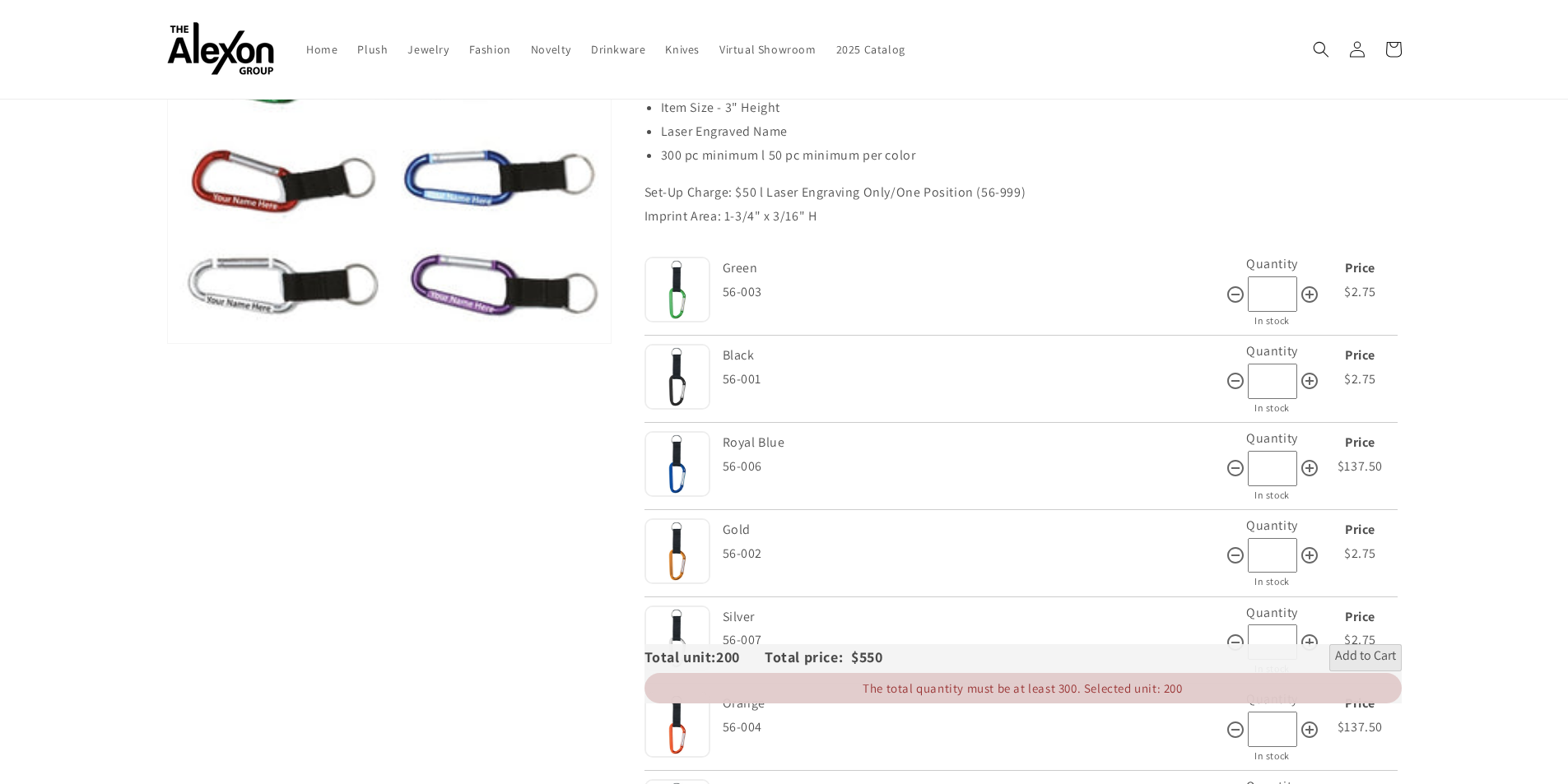
scroll to position [165, 0]
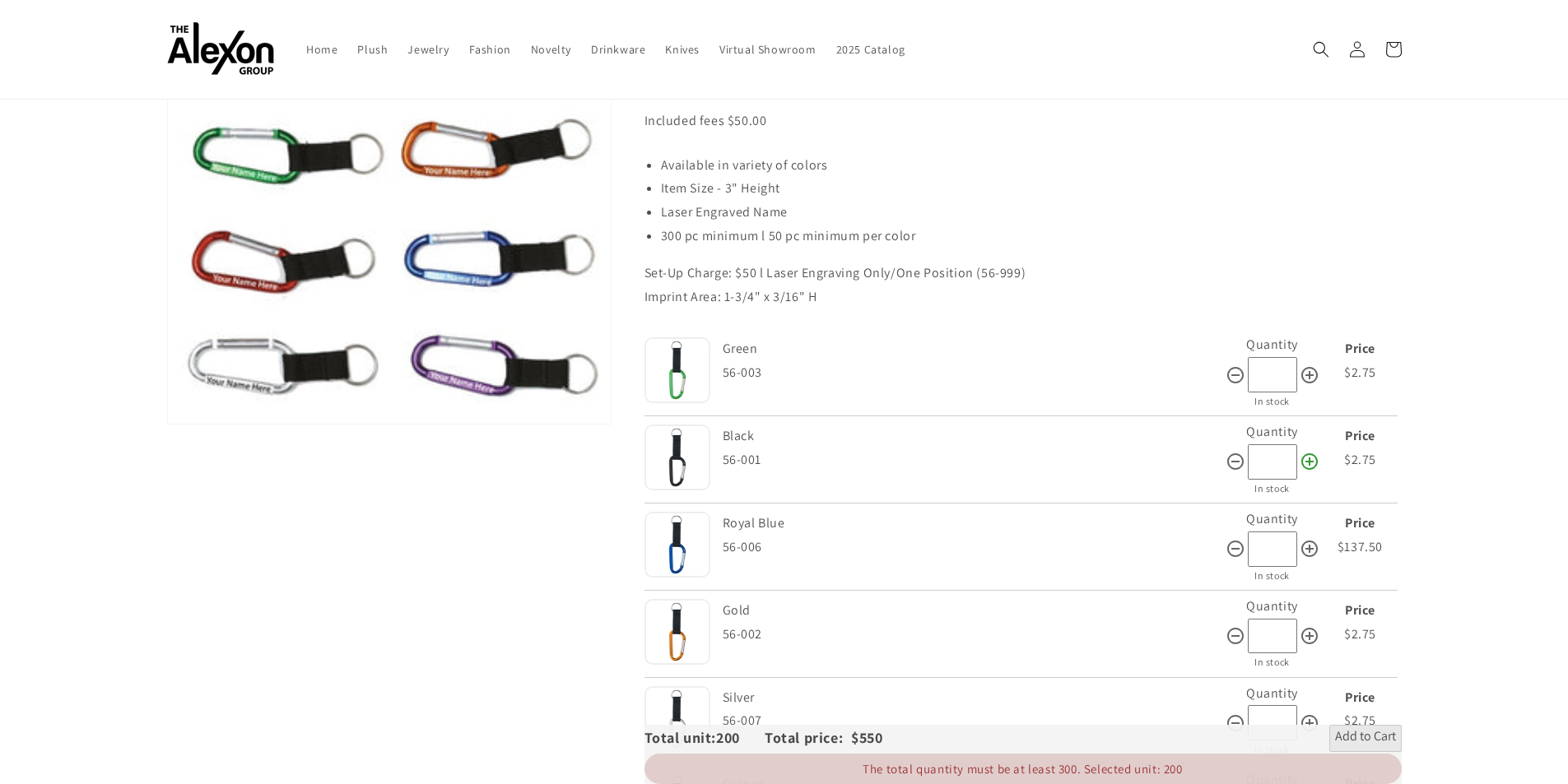
click at [1314, 462] on icon at bounding box center [1309, 462] width 19 height 19
type input "**"
click at [1305, 371] on icon at bounding box center [1309, 376] width 19 height 19
type input "**"
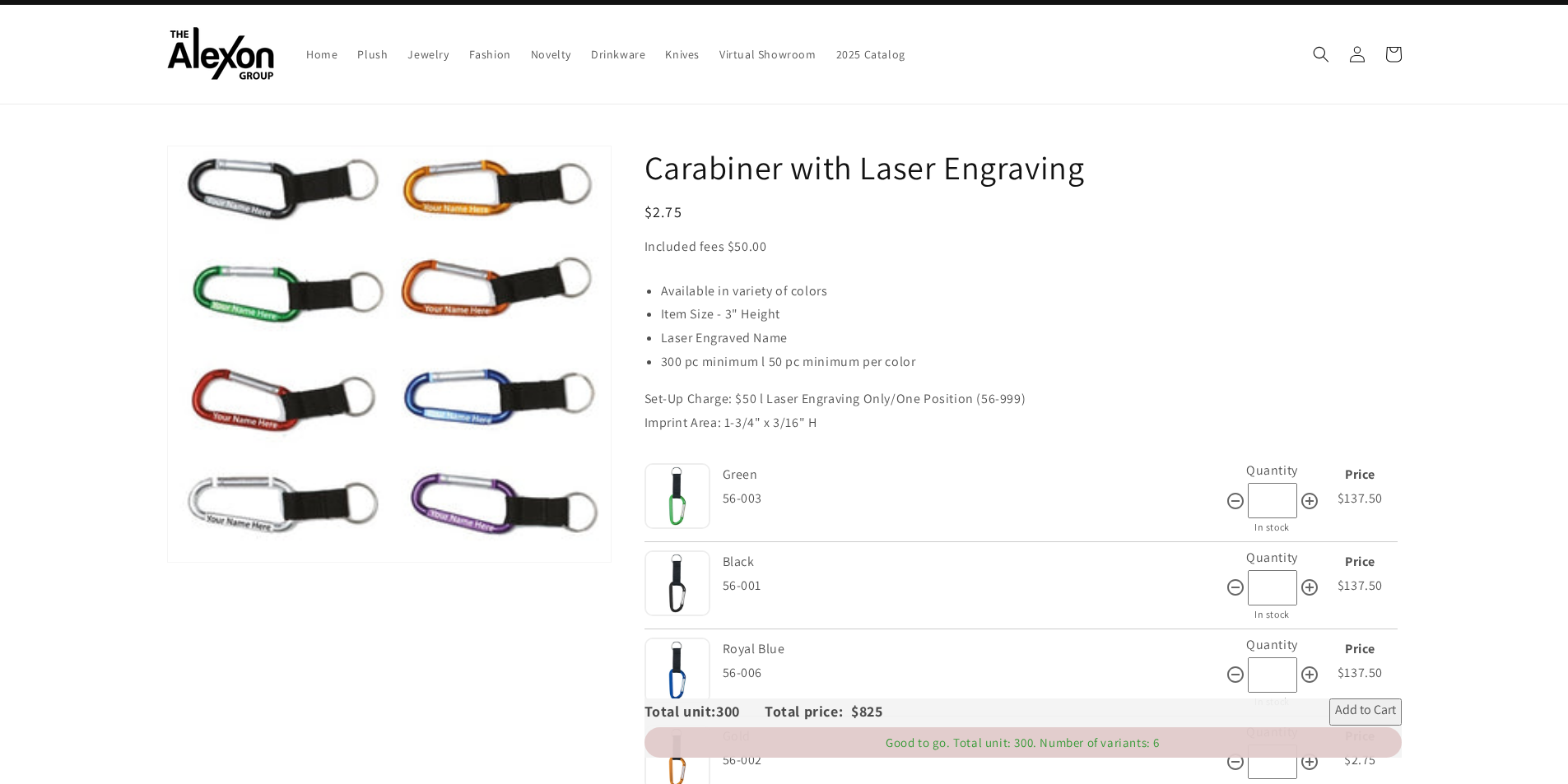
scroll to position [0, 0]
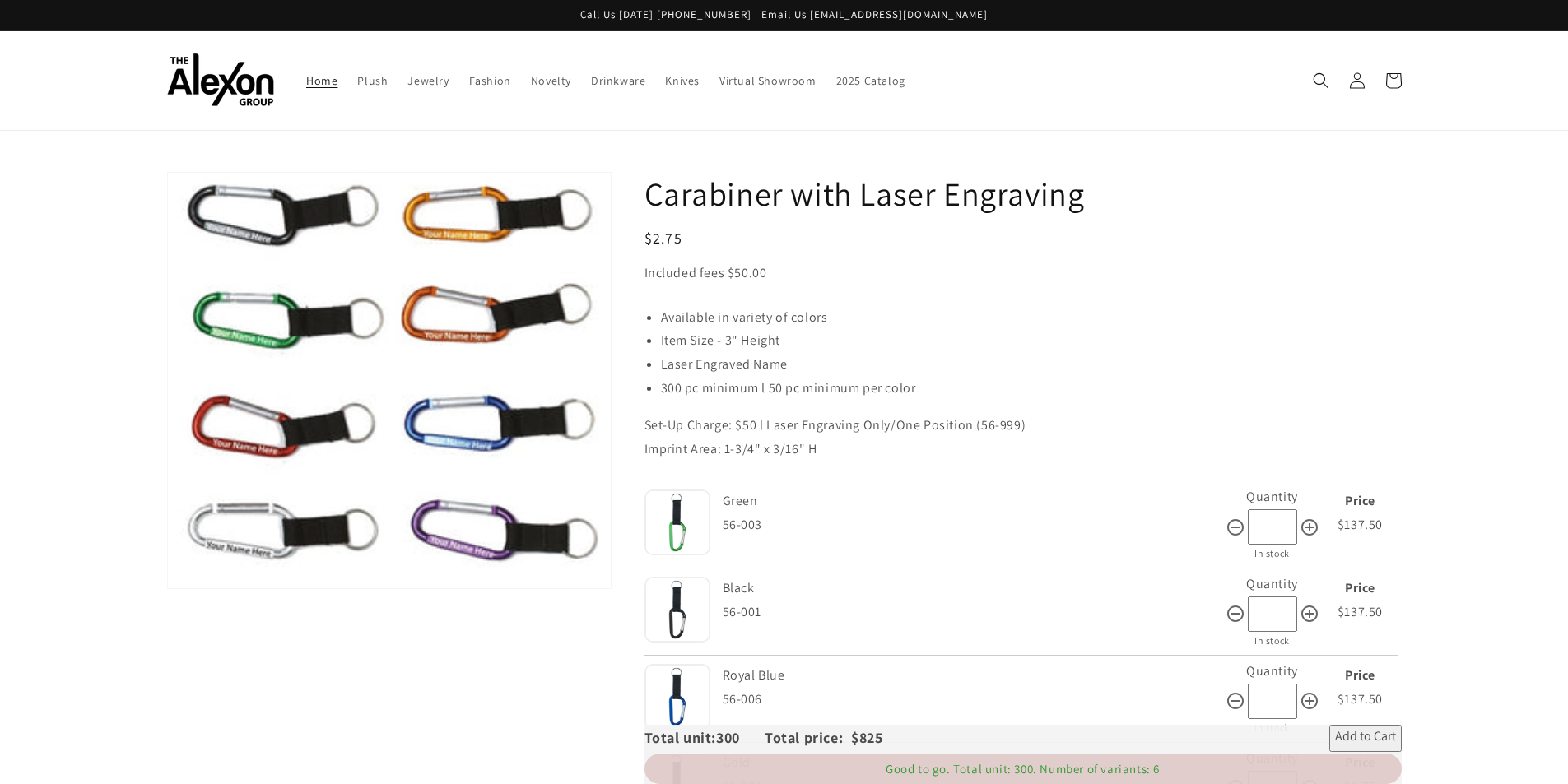
click at [322, 79] on span "Home" at bounding box center [322, 80] width 31 height 15
